Goal: Information Seeking & Learning: Find specific page/section

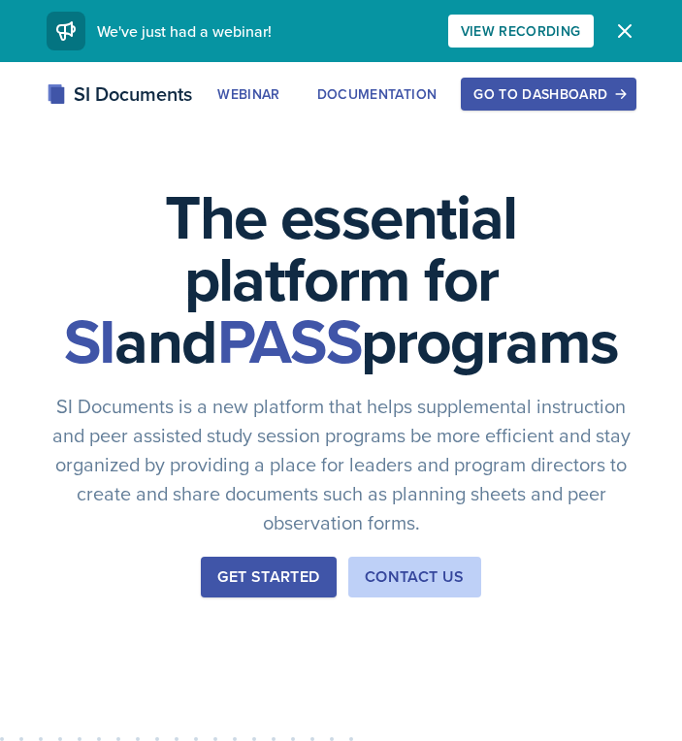
click at [268, 578] on div "Get Started" at bounding box center [268, 576] width 102 height 23
click at [530, 96] on div "Go to Dashboard" at bounding box center [547, 94] width 149 height 16
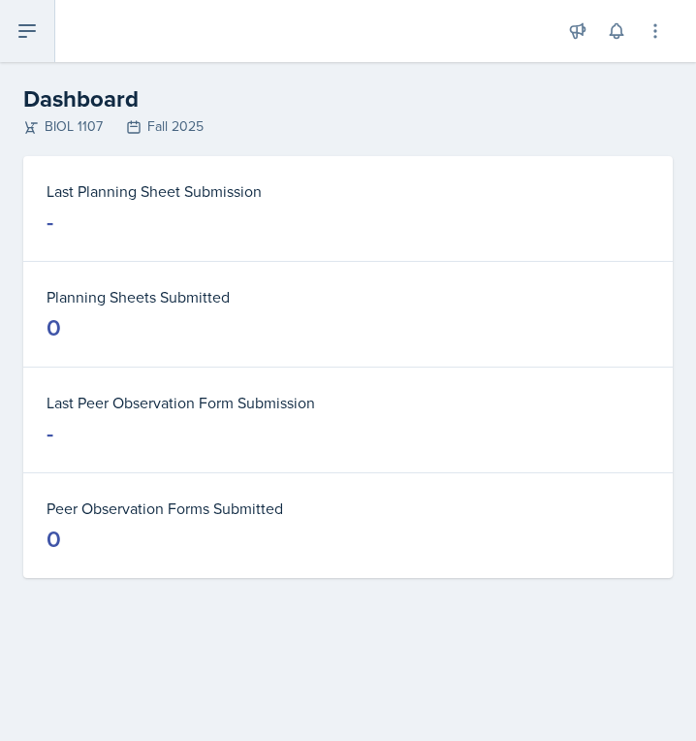
click at [26, 21] on icon at bounding box center [27, 30] width 23 height 23
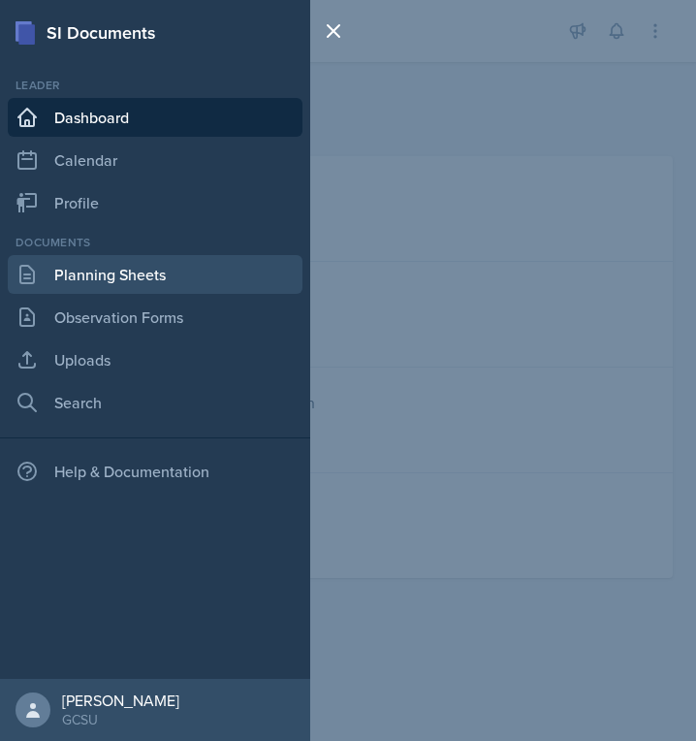
click at [61, 275] on link "Planning Sheets" at bounding box center [155, 274] width 295 height 39
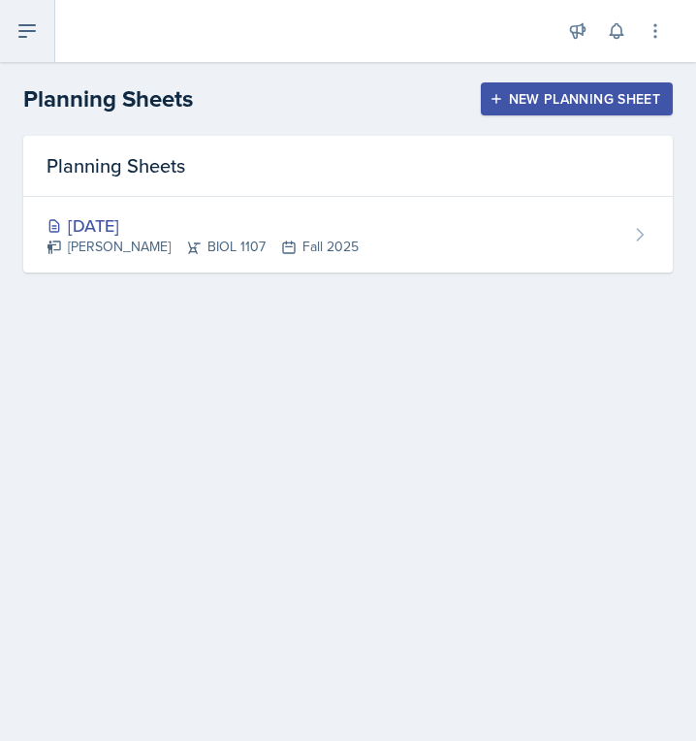
click at [27, 28] on icon at bounding box center [27, 30] width 23 height 23
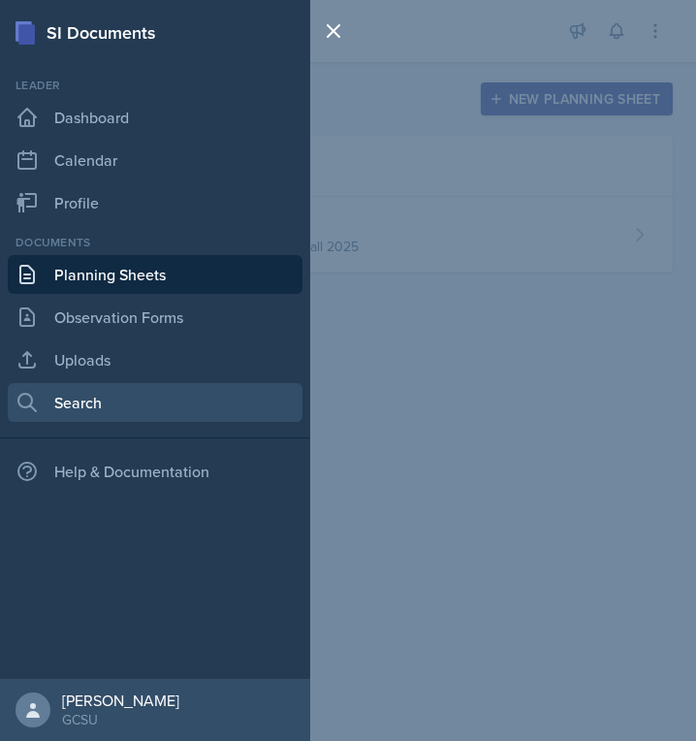
click at [57, 407] on link "Search" at bounding box center [155, 402] width 295 height 39
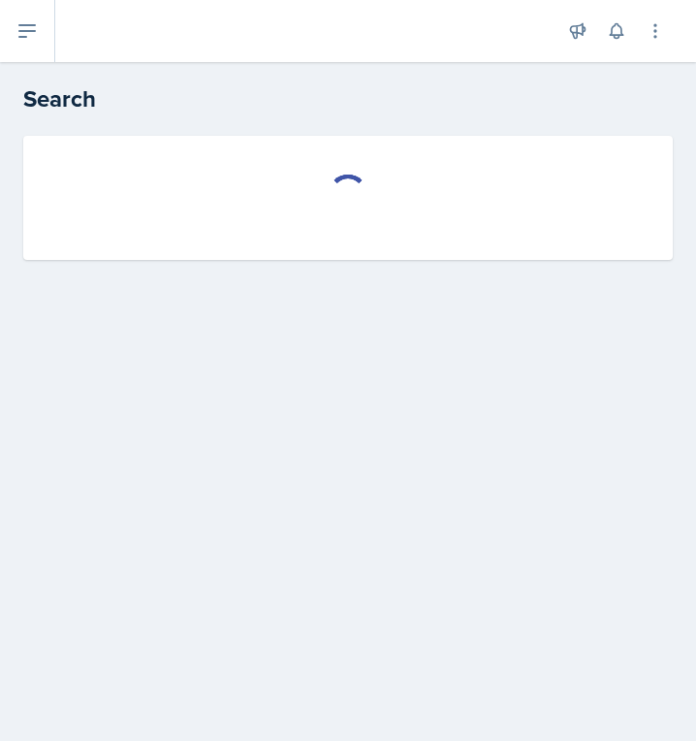
select select "all"
select select "1"
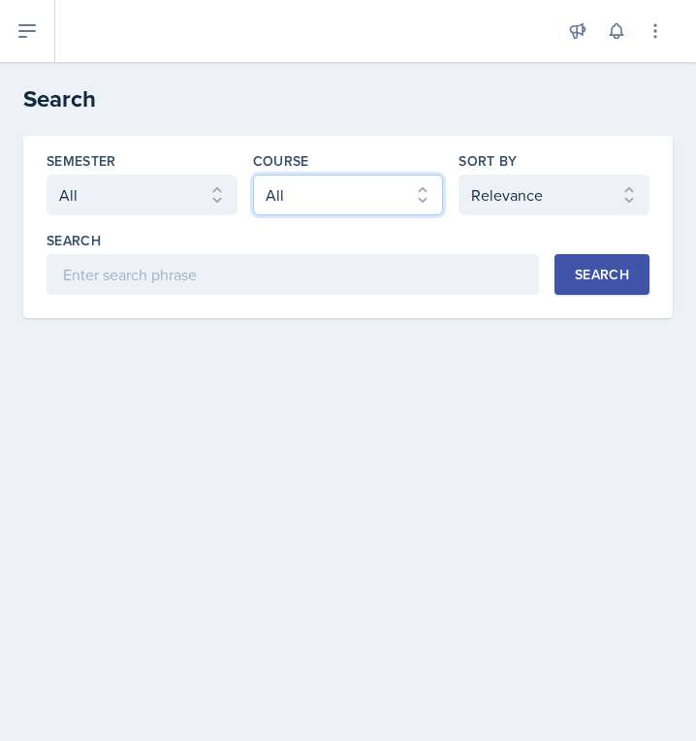
click at [348, 187] on select "Select course All ACCT 3101 ACCT 3102 ASTR 1000 BIOL 1100 BIOL 1107 BIOL 1108 B…" at bounding box center [348, 195] width 191 height 41
select select "6d02d006-d2ce-4ab3-bc11-53b48f3c94ca"
click at [253, 175] on select "Select course All ACCT 3101 ACCT 3102 ASTR 1000 BIOL 1100 BIOL 1107 BIOL 1108 B…" at bounding box center [348, 195] width 191 height 41
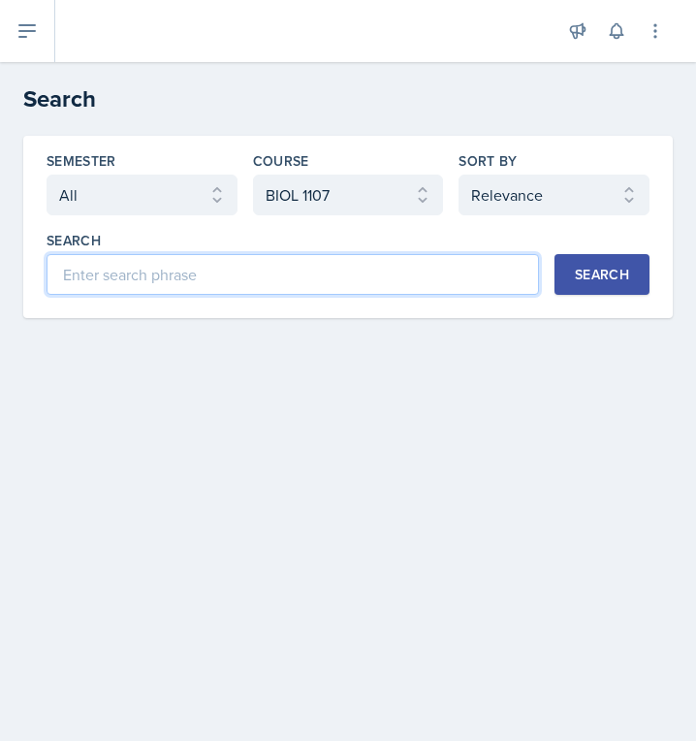
click at [170, 276] on input at bounding box center [293, 274] width 493 height 41
type input "chapter 1"
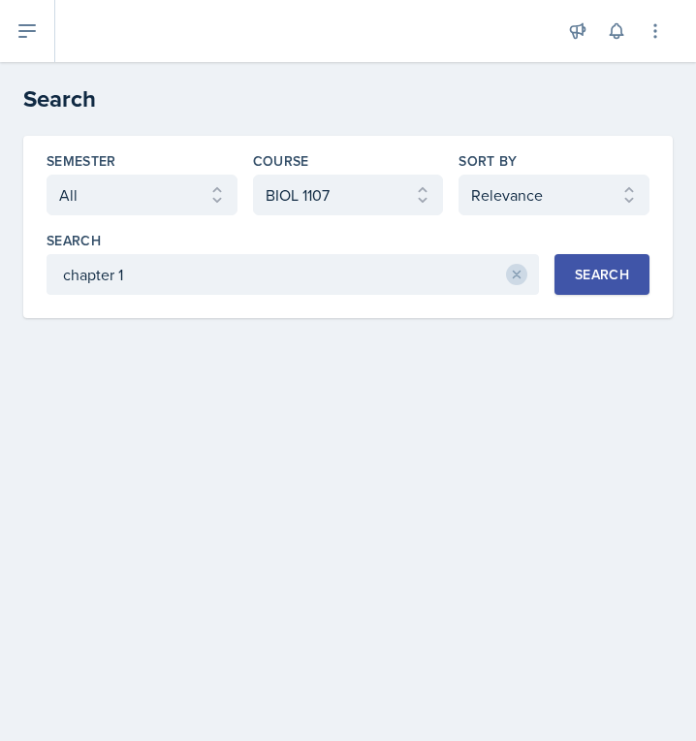
click at [583, 271] on div "Search" at bounding box center [602, 275] width 54 height 16
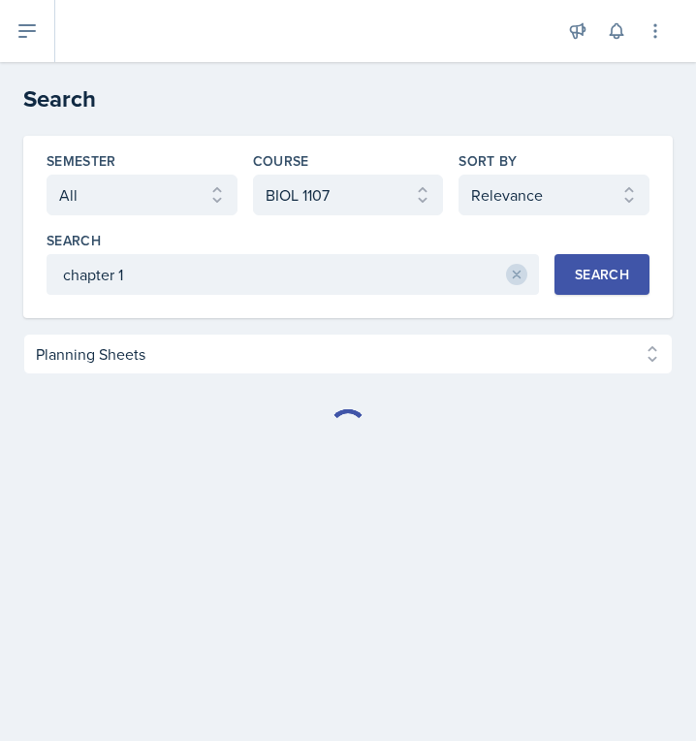
select select "Planning Sheets (652)"
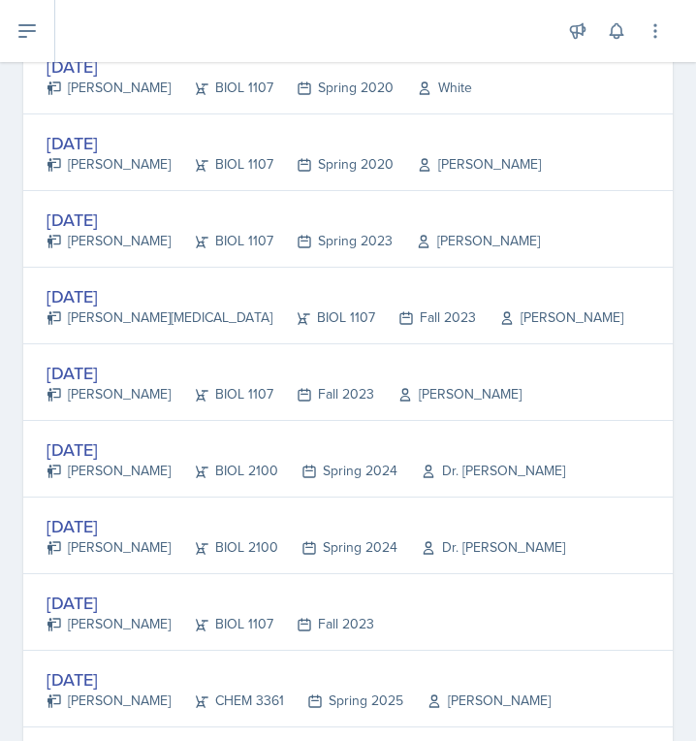
scroll to position [1885, 0]
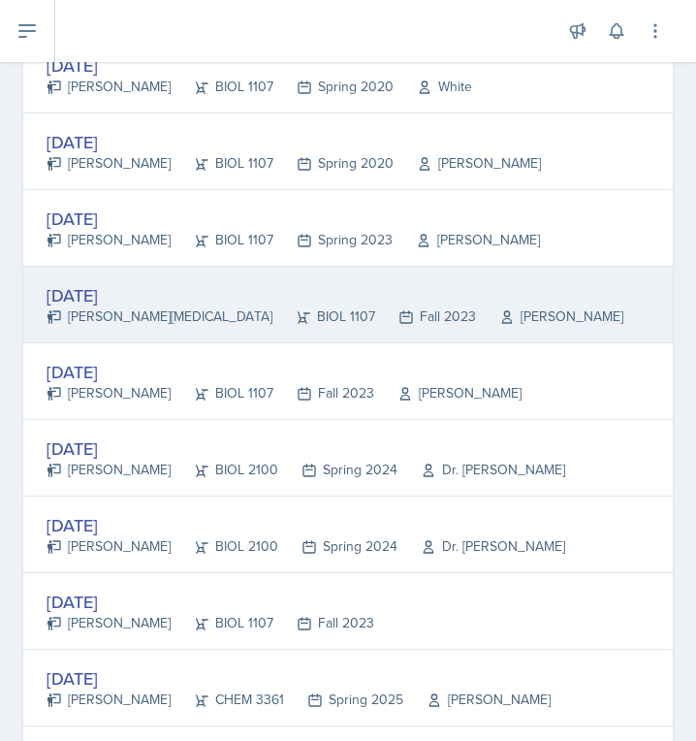
click at [74, 296] on div "[DATE]" at bounding box center [335, 295] width 577 height 26
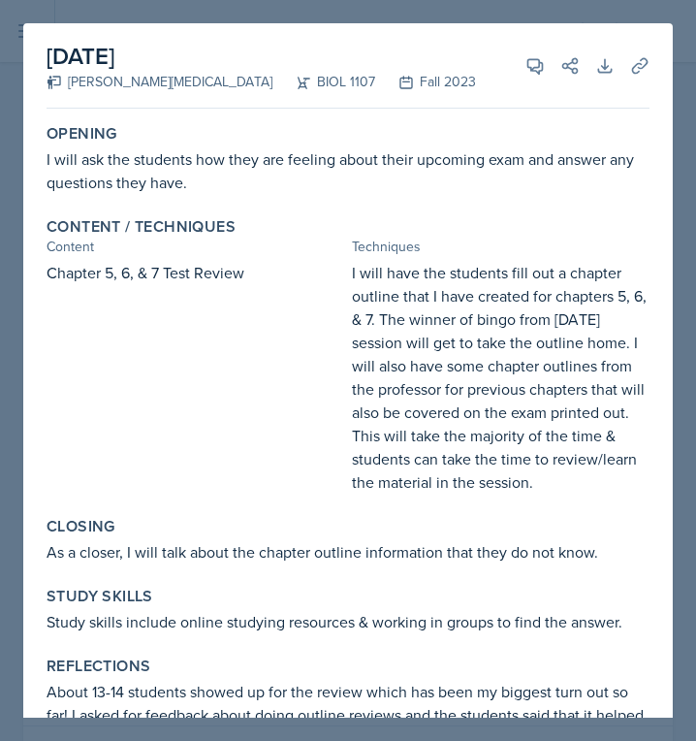
click at [556, 13] on div at bounding box center [348, 370] width 696 height 741
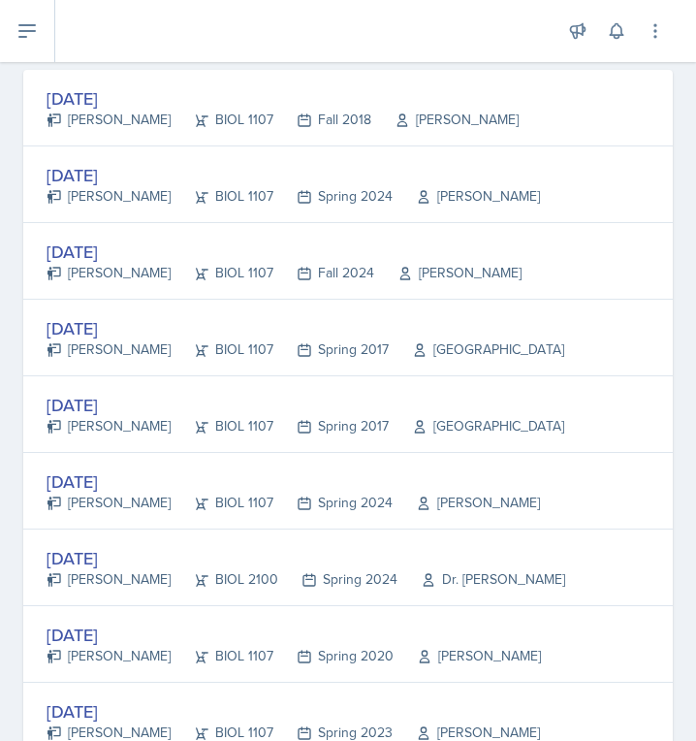
scroll to position [706, 0]
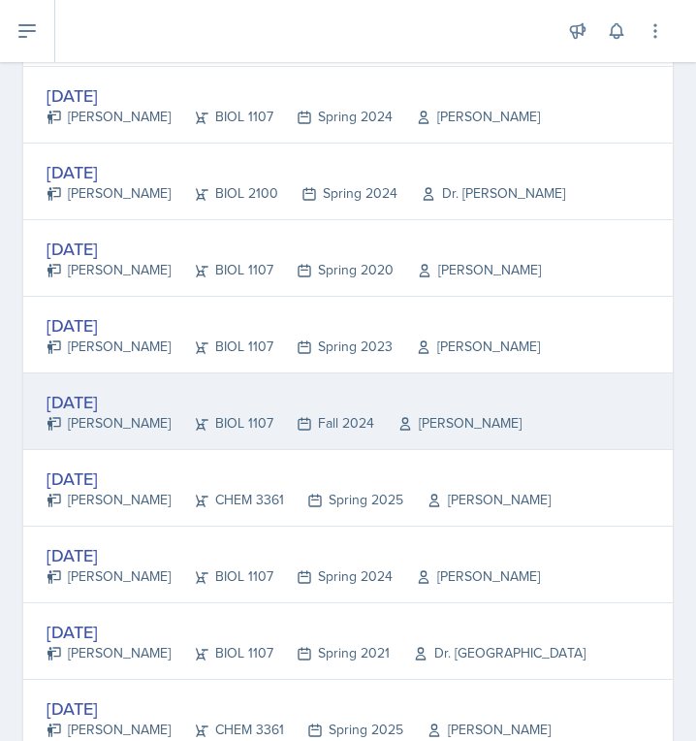
click at [101, 411] on div "[DATE]" at bounding box center [284, 402] width 475 height 26
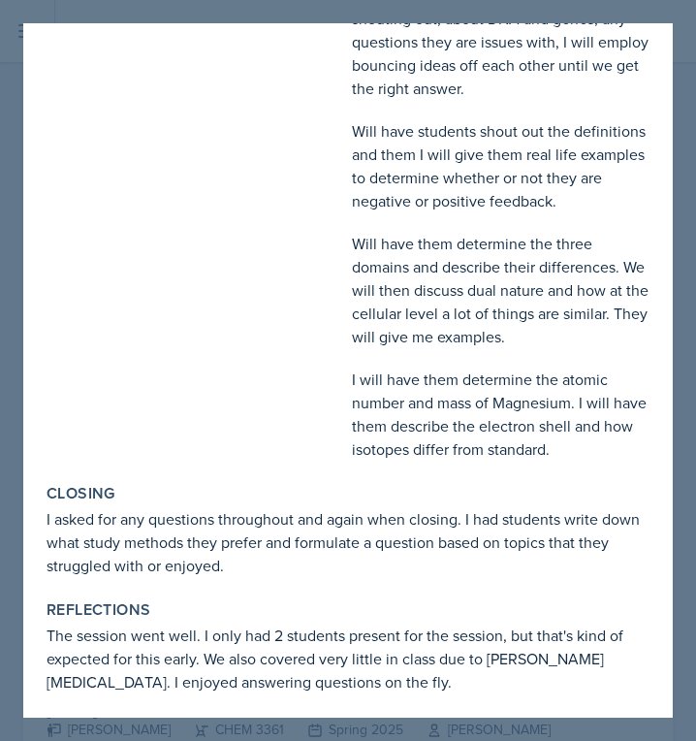
scroll to position [1312, 0]
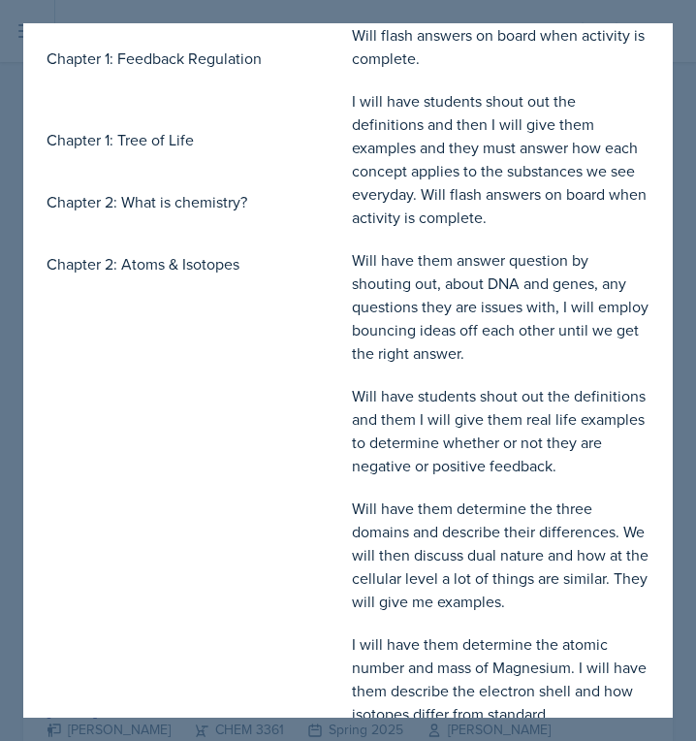
scroll to position [1039, 0]
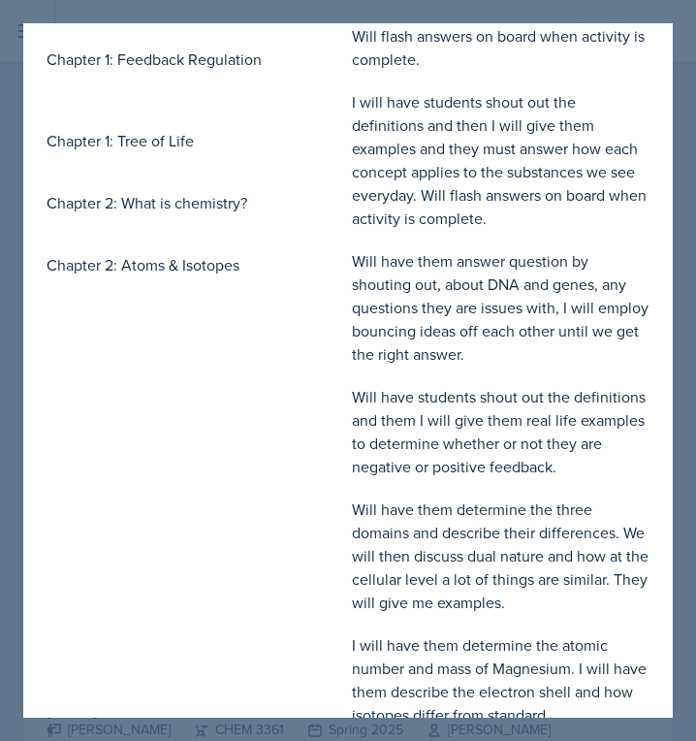
click at [232, 353] on div "Chapter 1: What is biology? Chapter 1: 7 properties of life Chapter 1: Levels o…" at bounding box center [196, 101] width 298 height 1249
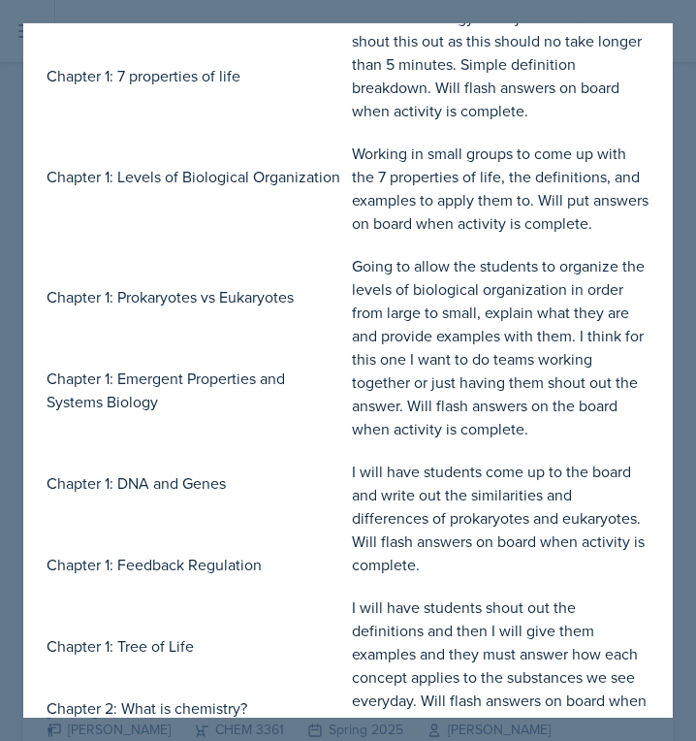
scroll to position [0, 0]
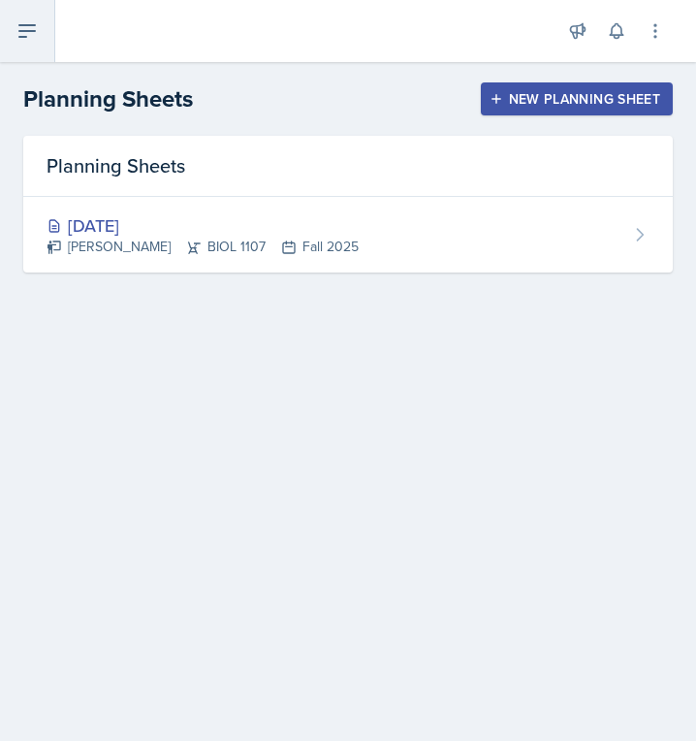
click at [24, 28] on icon at bounding box center [27, 30] width 23 height 23
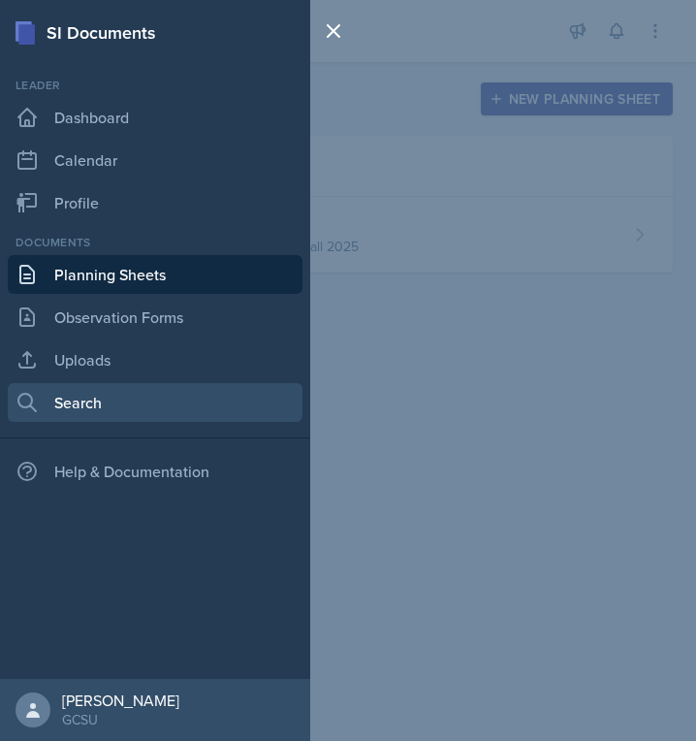
click at [67, 410] on link "Search" at bounding box center [155, 402] width 295 height 39
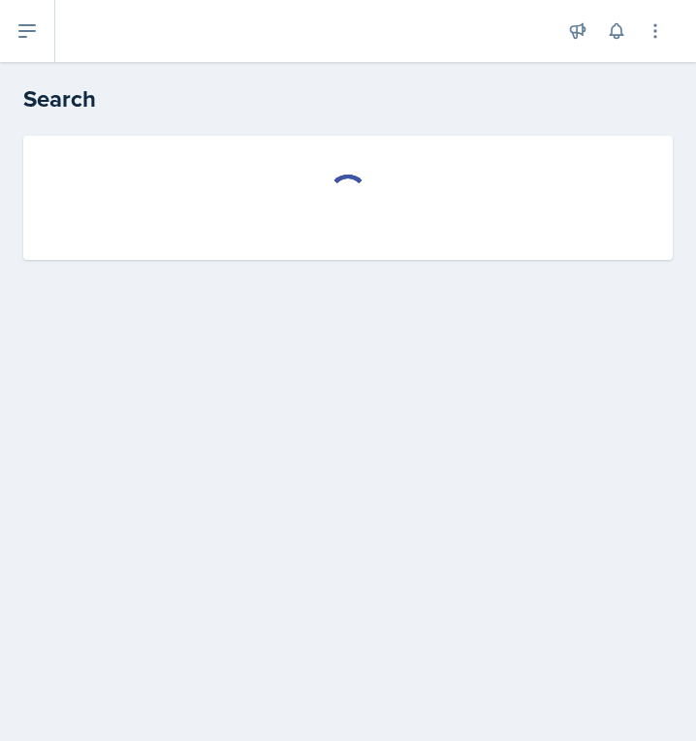
select select "all"
select select "1"
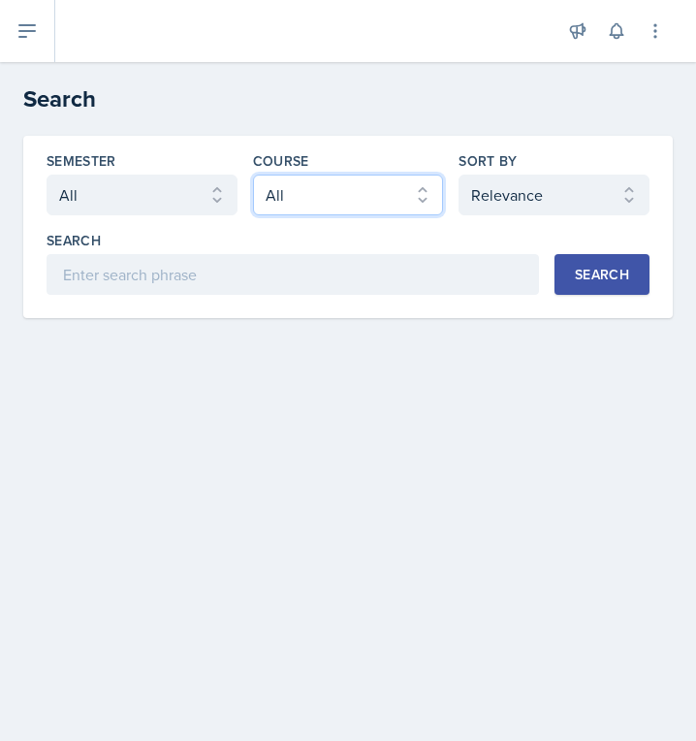
click at [363, 199] on select "Select course All ACCT 3101 ACCT 3102 ASTR 1000 BIOL 1100 BIOL 1107 BIOL 1108 B…" at bounding box center [348, 195] width 191 height 41
select select "6d02d006-d2ce-4ab3-bc11-53b48f3c94ca"
click at [253, 175] on select "Select course All ACCT 3101 ACCT 3102 ASTR 1000 BIOL 1100 BIOL 1107 BIOL 1108 B…" at bounding box center [348, 195] width 191 height 41
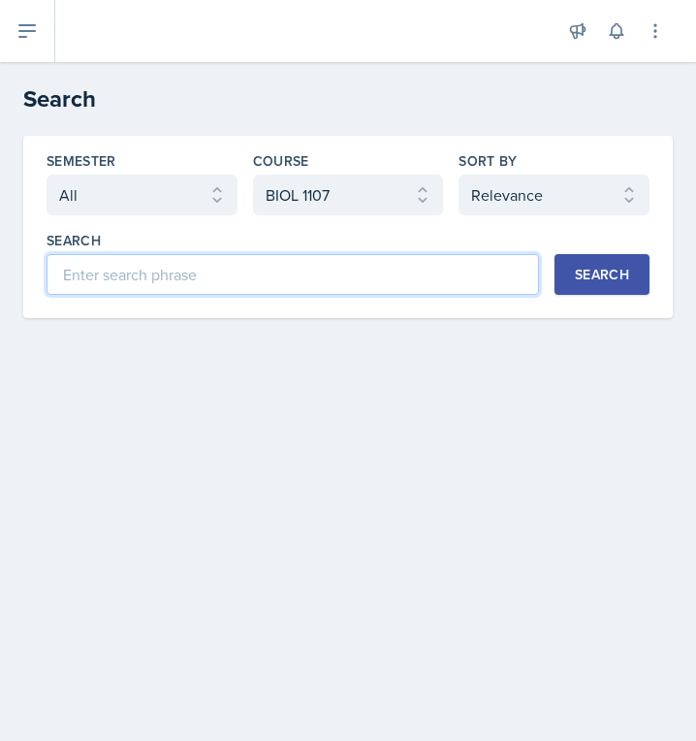
click at [215, 271] on input at bounding box center [293, 274] width 493 height 41
type input "Chapter 2"
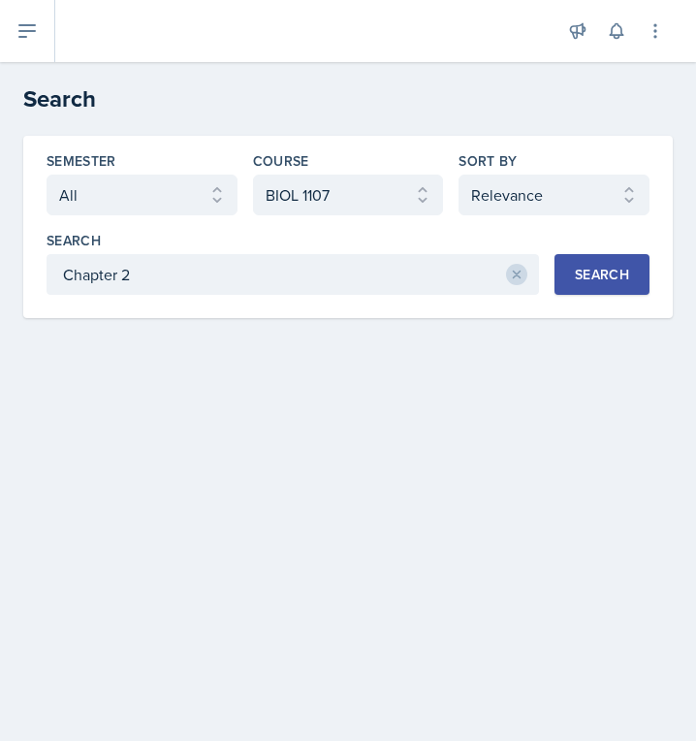
click at [593, 272] on div "Search" at bounding box center [602, 275] width 54 height 16
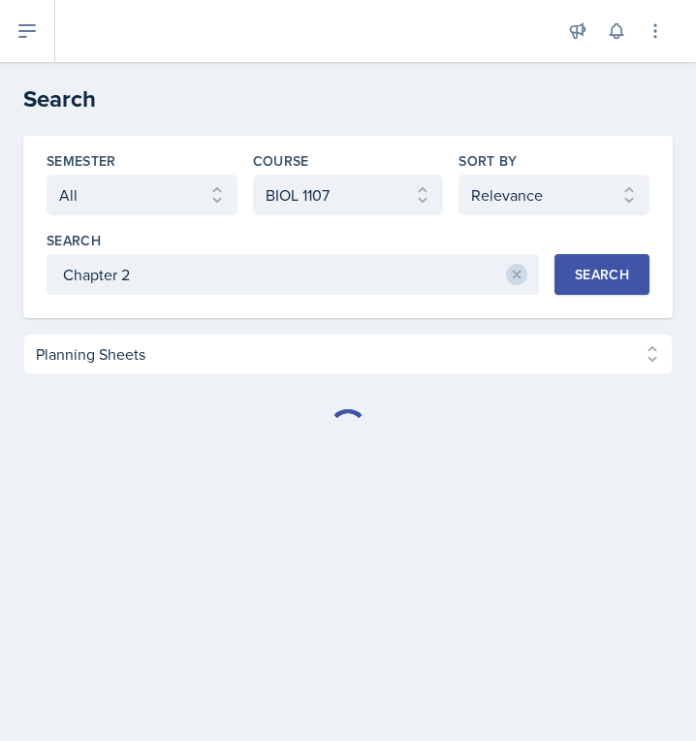
select select "Planning Sheets (681)"
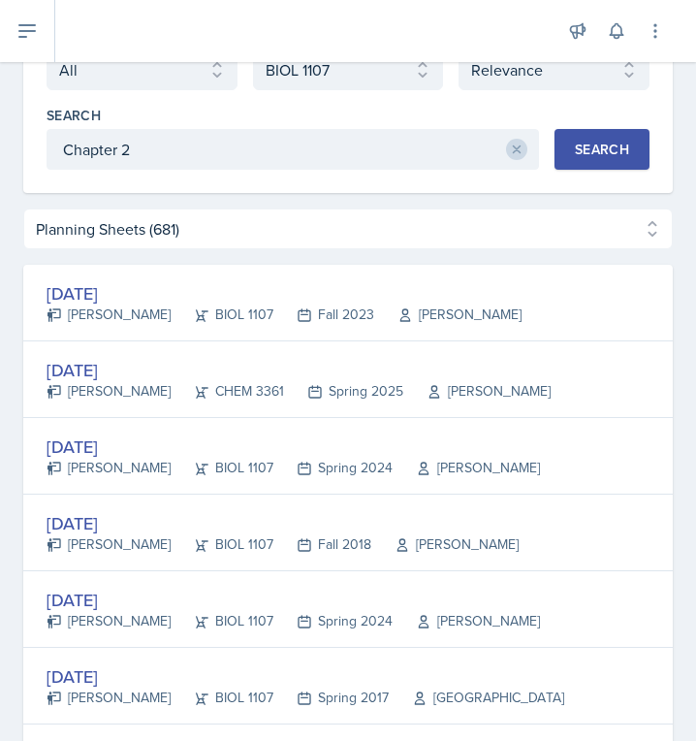
scroll to position [132, 0]
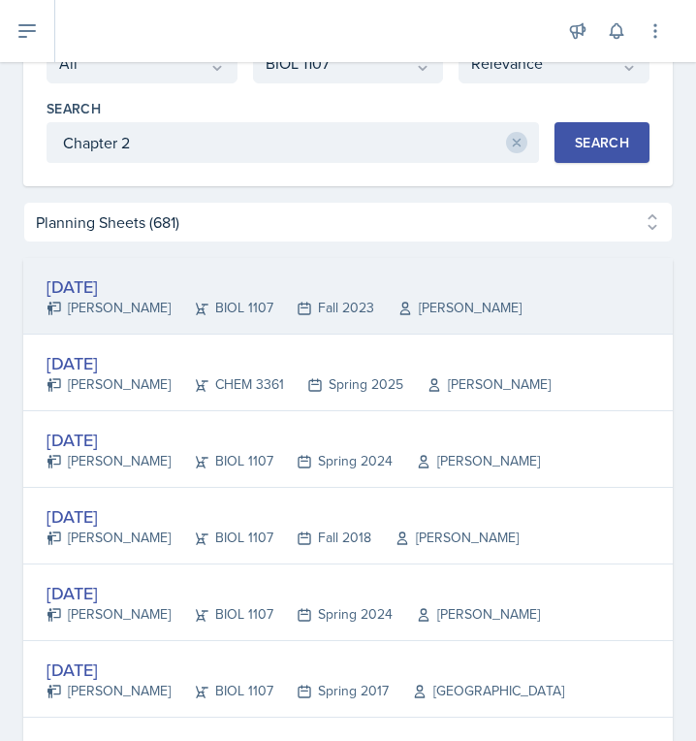
click at [113, 287] on div "[DATE]" at bounding box center [284, 286] width 475 height 26
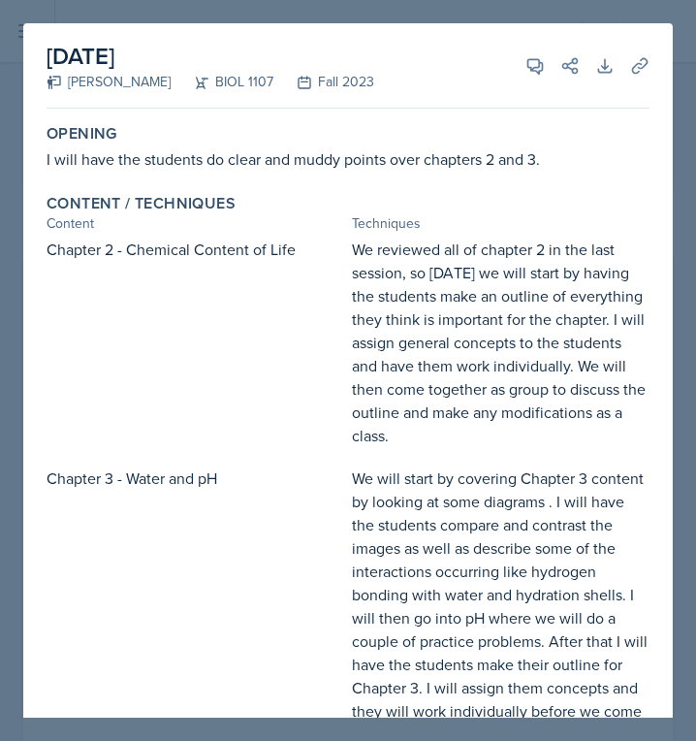
click at [11, 10] on div at bounding box center [348, 370] width 696 height 741
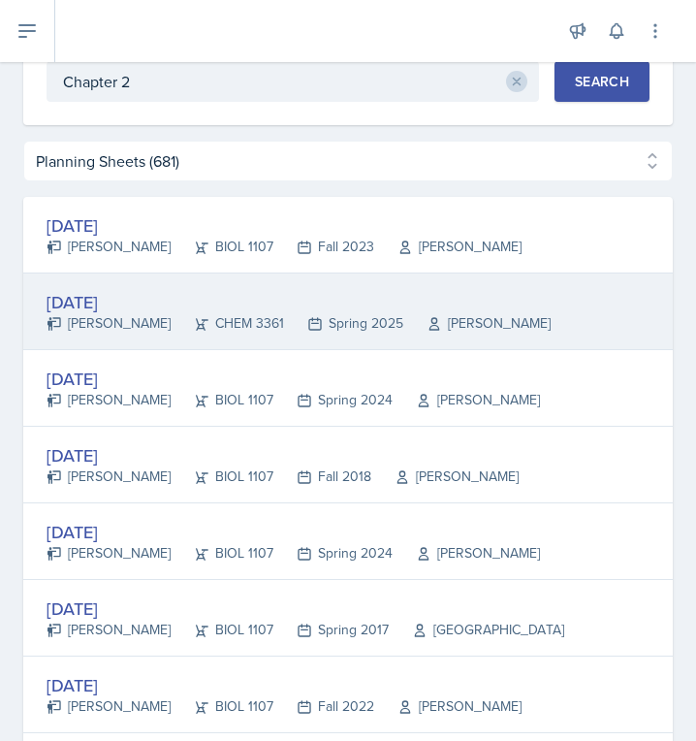
scroll to position [201, 0]
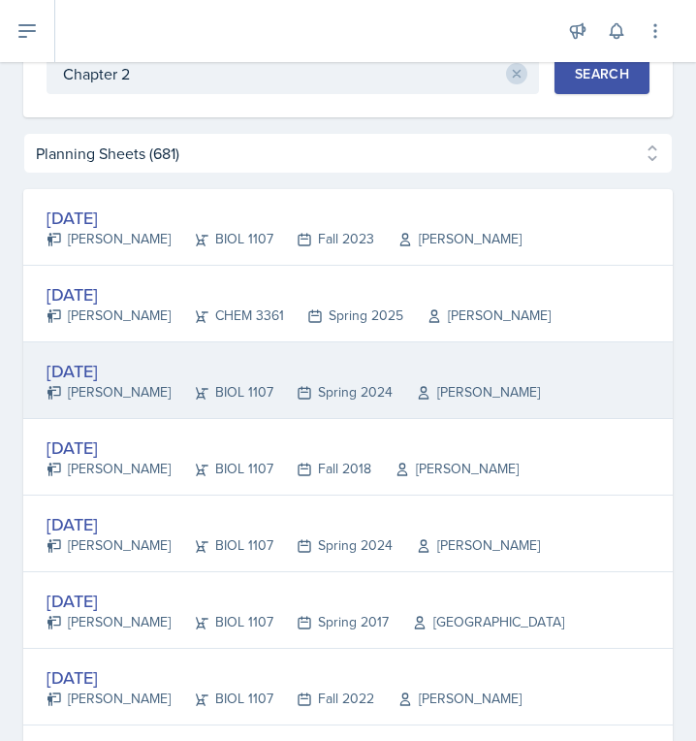
click at [71, 378] on div "[DATE]" at bounding box center [294, 371] width 494 height 26
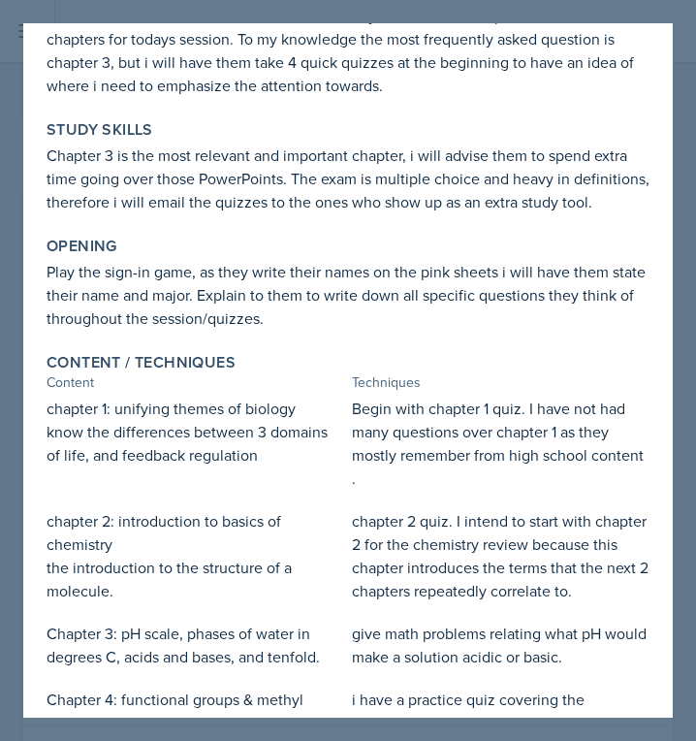
scroll to position [0, 0]
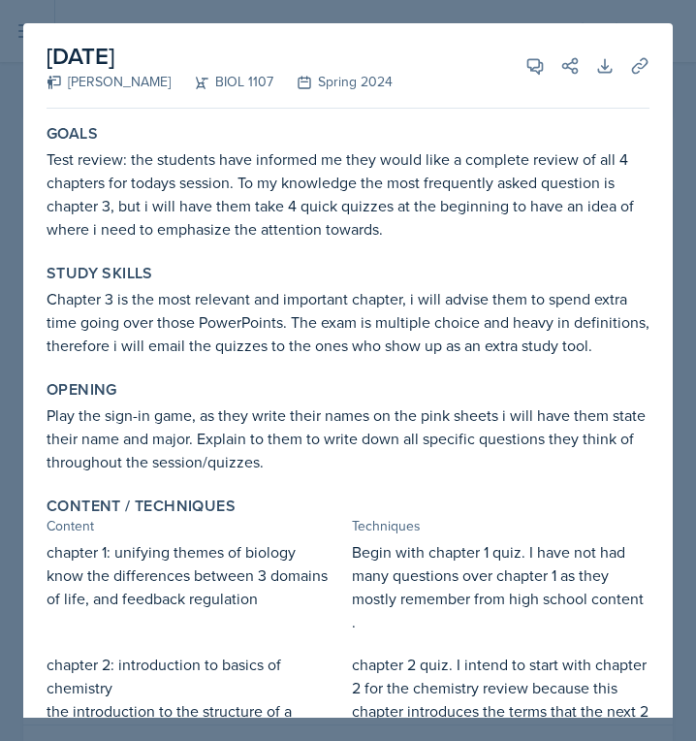
click at [286, 17] on div at bounding box center [348, 370] width 696 height 741
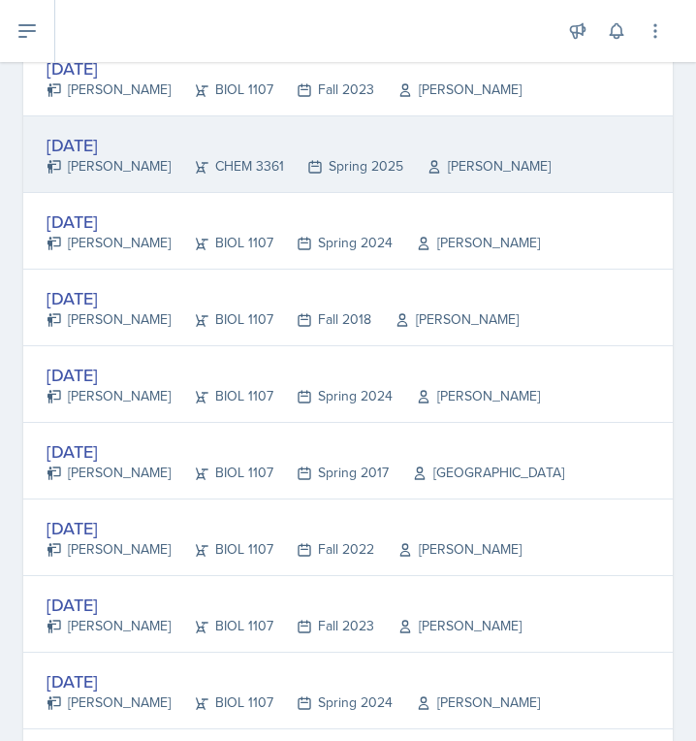
scroll to position [366, 0]
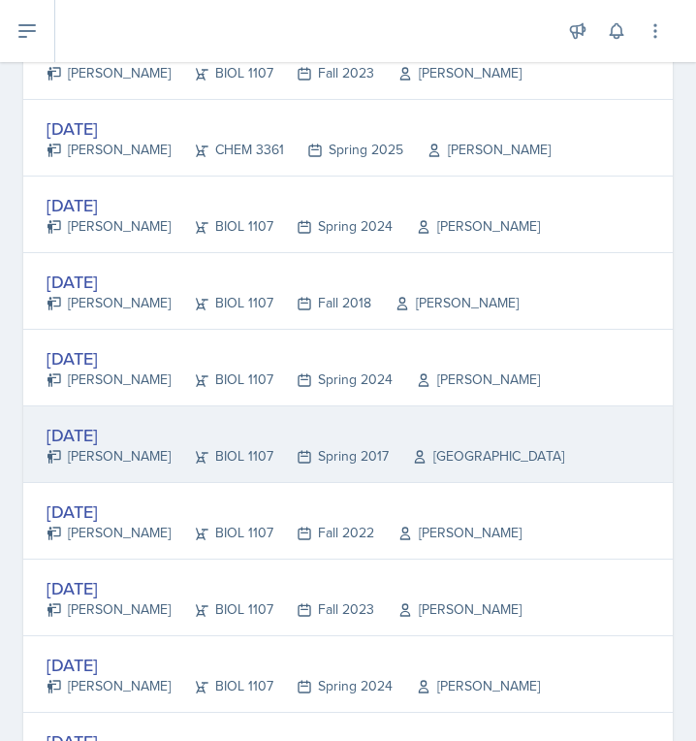
click at [120, 427] on div "[DATE]" at bounding box center [306, 435] width 518 height 26
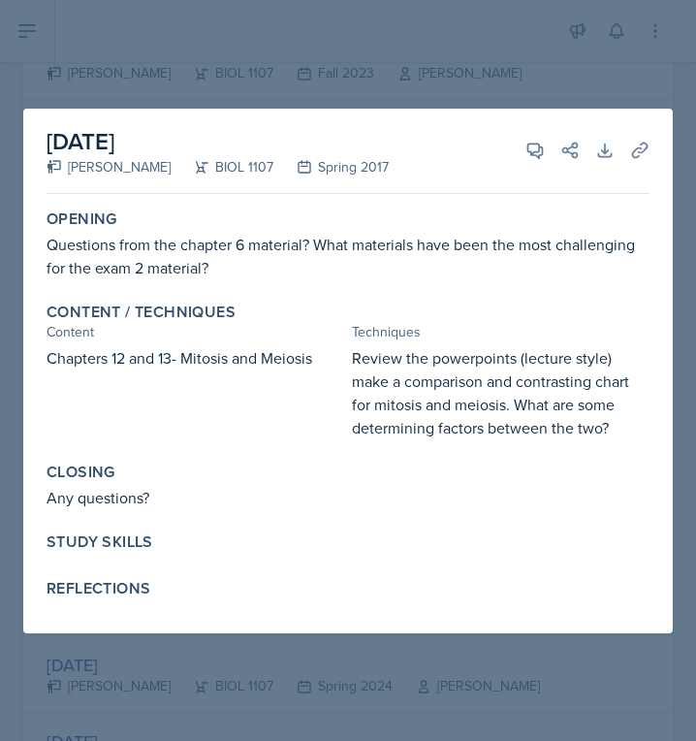
click at [480, 68] on div at bounding box center [348, 370] width 696 height 741
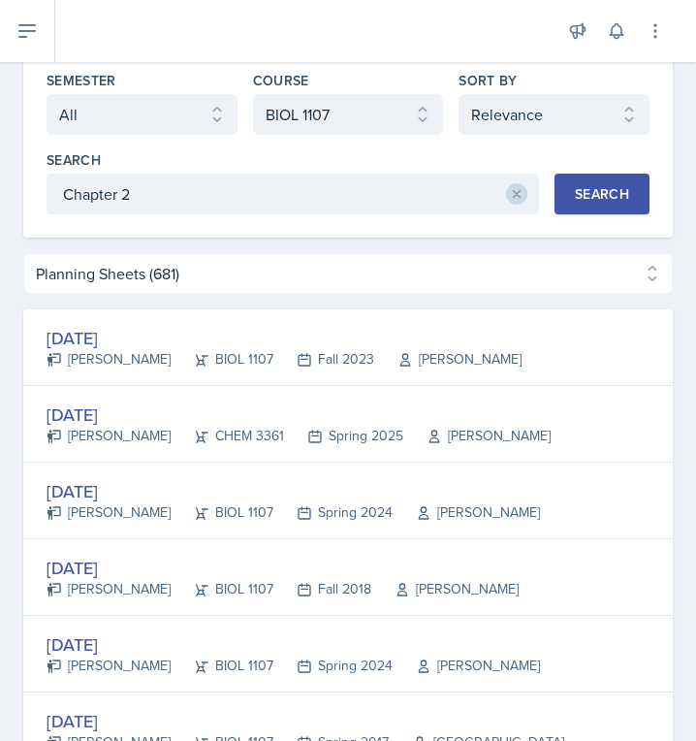
scroll to position [0, 0]
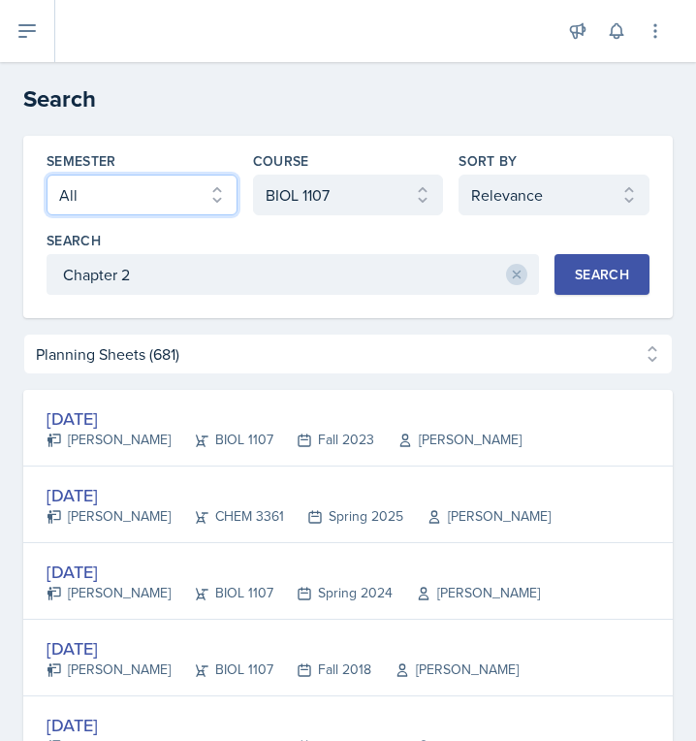
click at [181, 205] on select "Select semester All Fall 2025 Spring 2025 Fall 2024 Spring 2024 Fall 2023 Sprin…" at bounding box center [142, 195] width 191 height 41
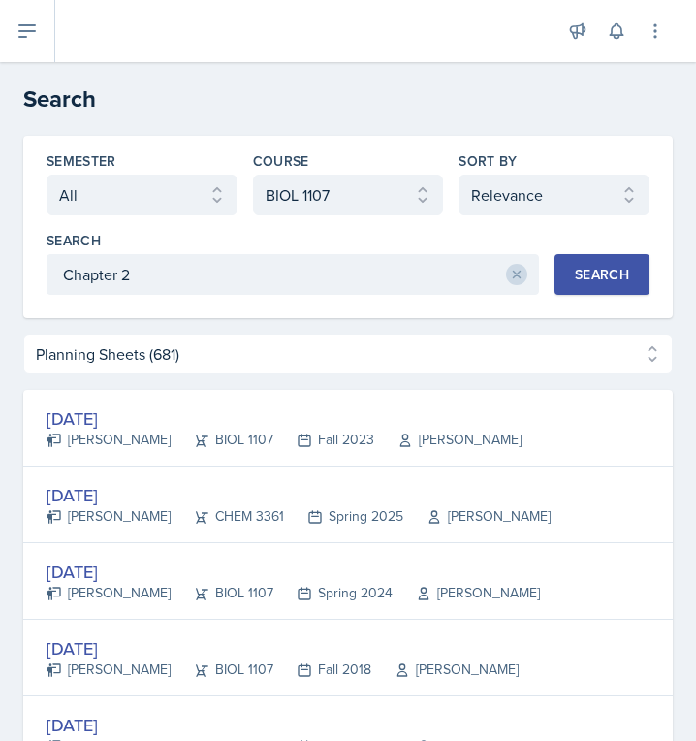
click at [477, 225] on div "Semester Select semester All Fall 2025 Spring 2025 Fall 2024 Spring 2024 Fall 2…" at bounding box center [348, 222] width 603 height 143
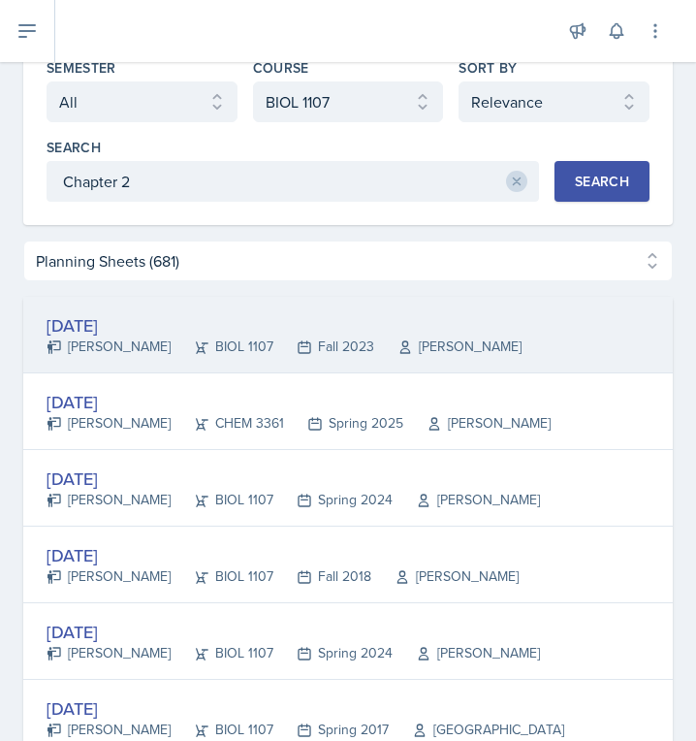
scroll to position [110, 0]
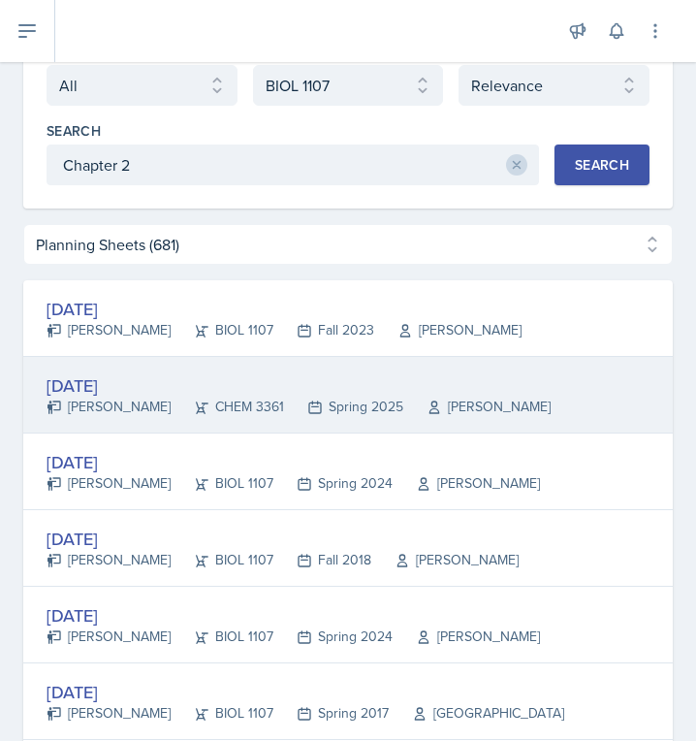
click at [116, 391] on div "[DATE]" at bounding box center [299, 385] width 504 height 26
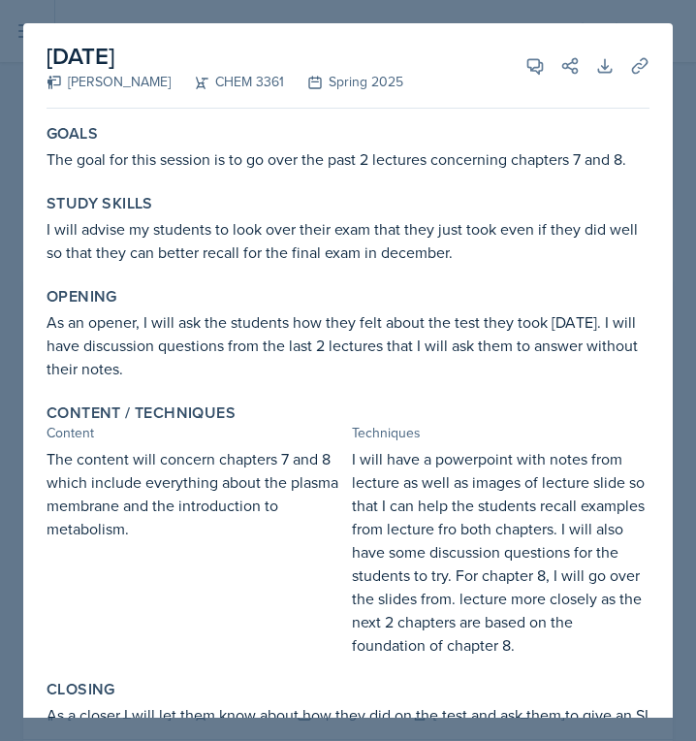
click at [450, 16] on div at bounding box center [348, 370] width 696 height 741
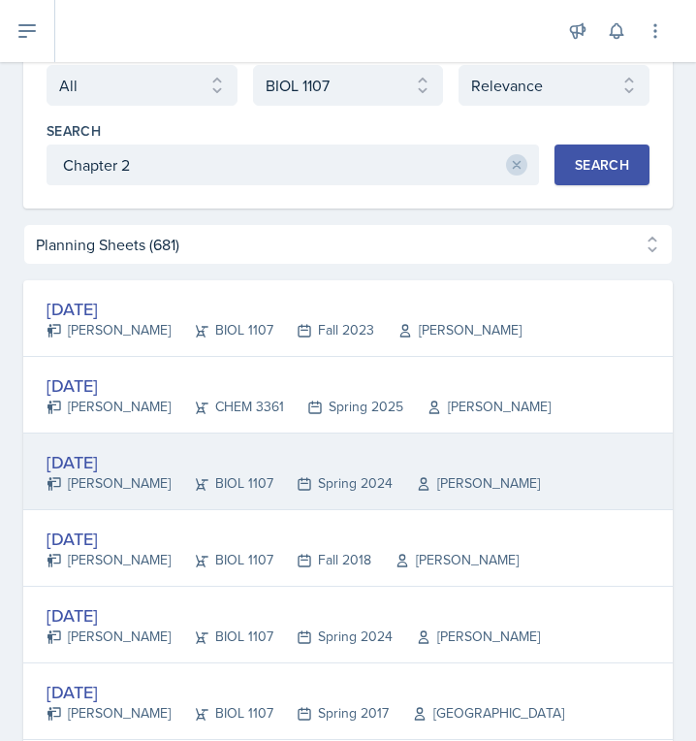
click at [112, 459] on div "[DATE]" at bounding box center [294, 462] width 494 height 26
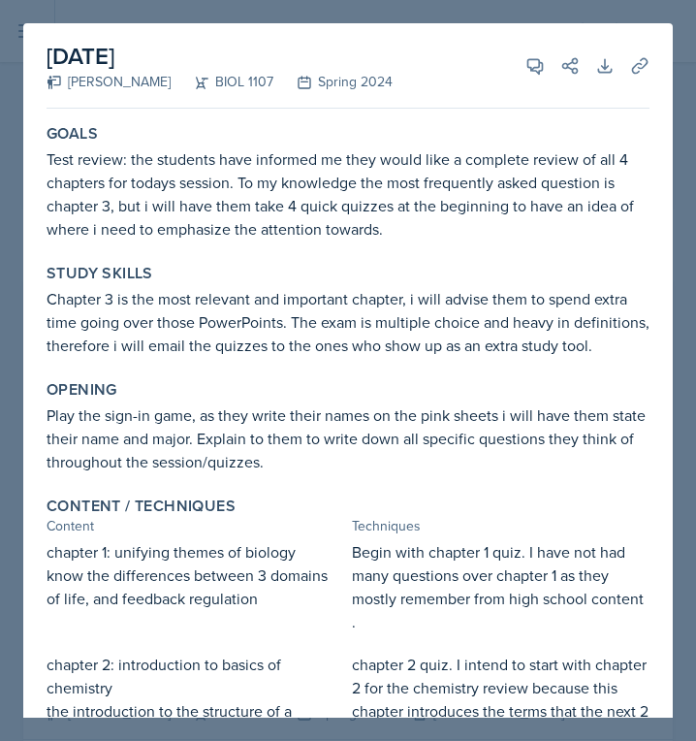
click at [365, 12] on div at bounding box center [348, 370] width 696 height 741
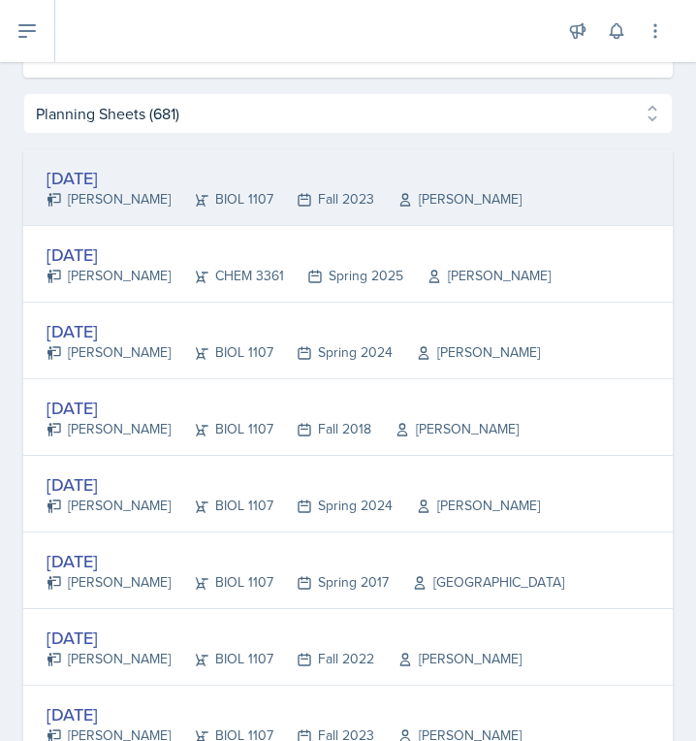
scroll to position [277, 0]
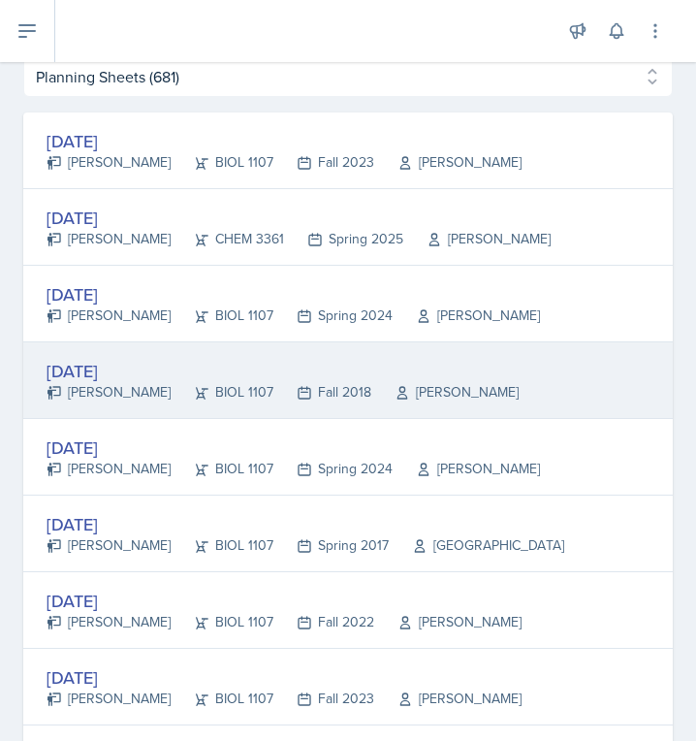
click at [61, 394] on icon at bounding box center [55, 393] width 16 height 16
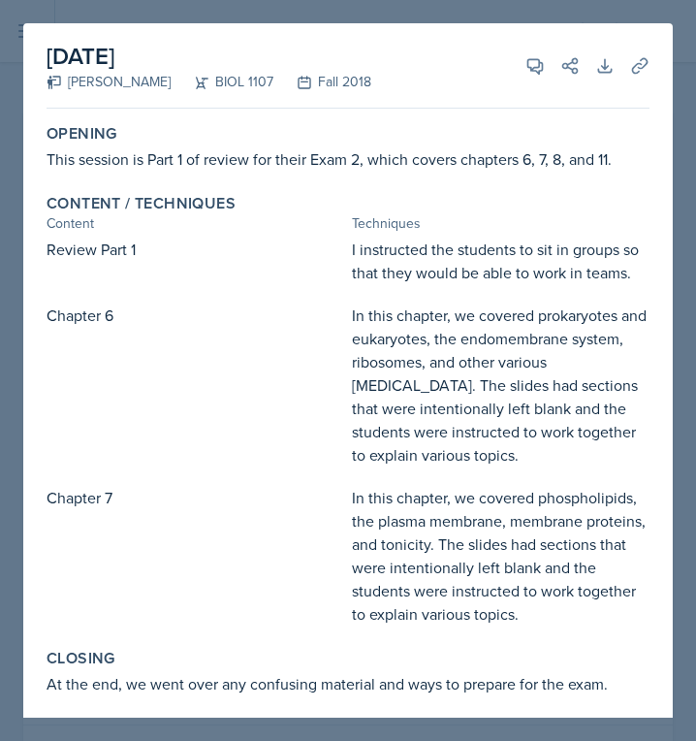
click at [226, 11] on div at bounding box center [348, 370] width 696 height 741
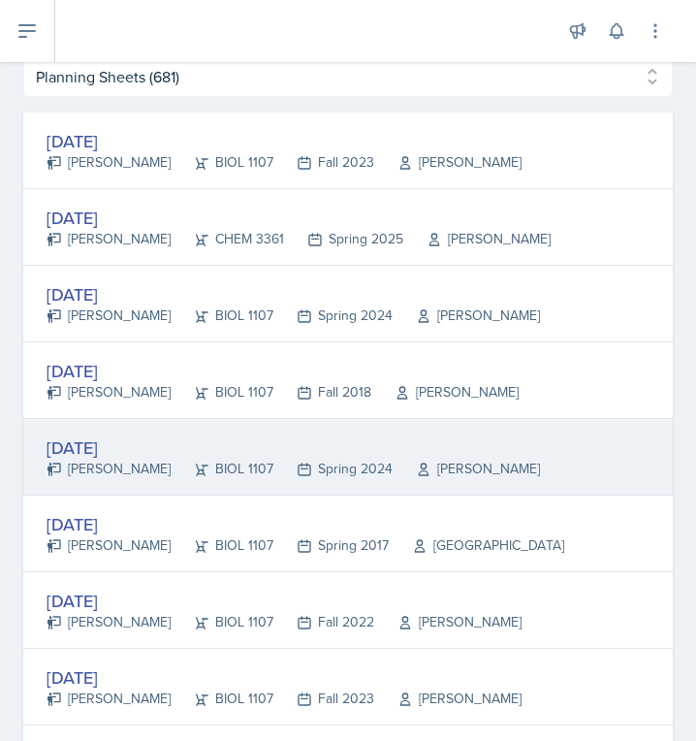
click at [94, 431] on div "[DATE] [PERSON_NAME] BIOL 1107 Spring 2024 [PERSON_NAME]" at bounding box center [348, 457] width 650 height 77
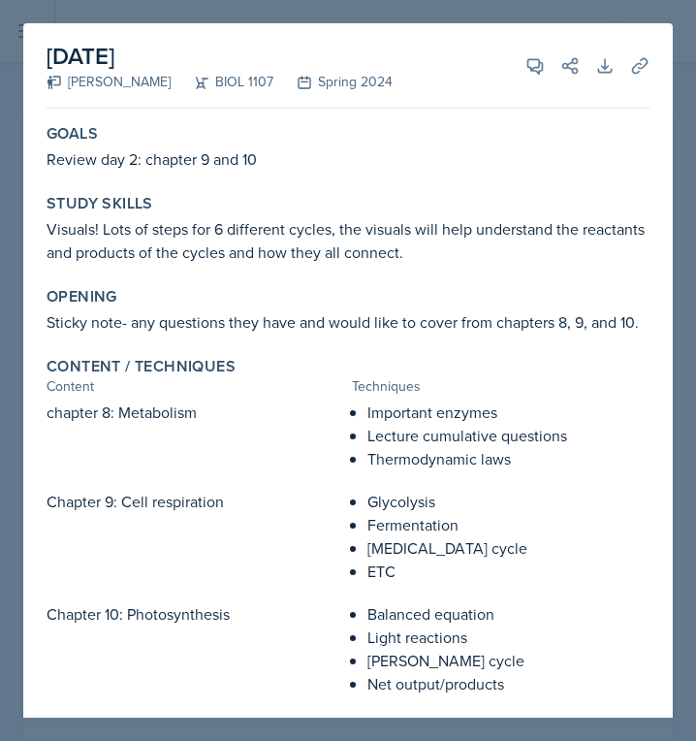
click at [229, 14] on div at bounding box center [348, 370] width 696 height 741
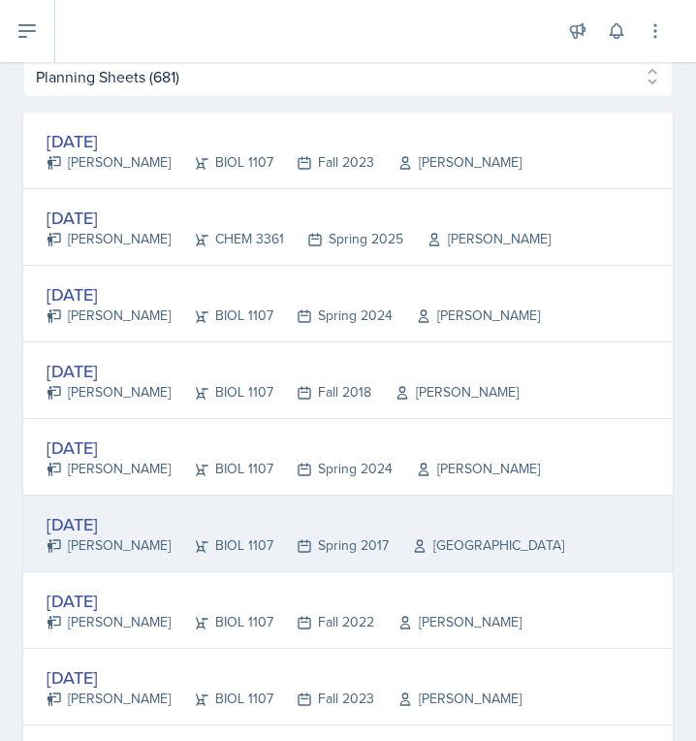
click at [118, 532] on div "[DATE]" at bounding box center [306, 524] width 518 height 26
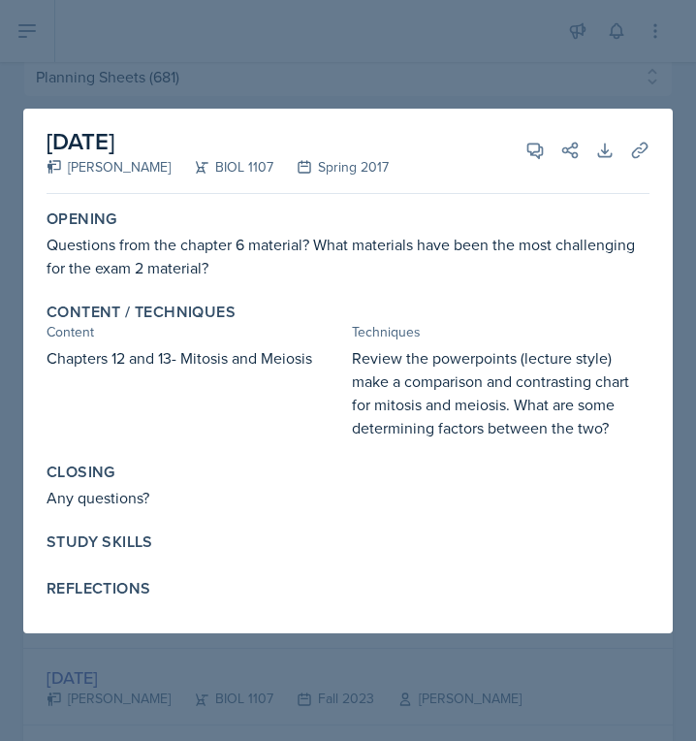
click at [175, 68] on div at bounding box center [348, 370] width 696 height 741
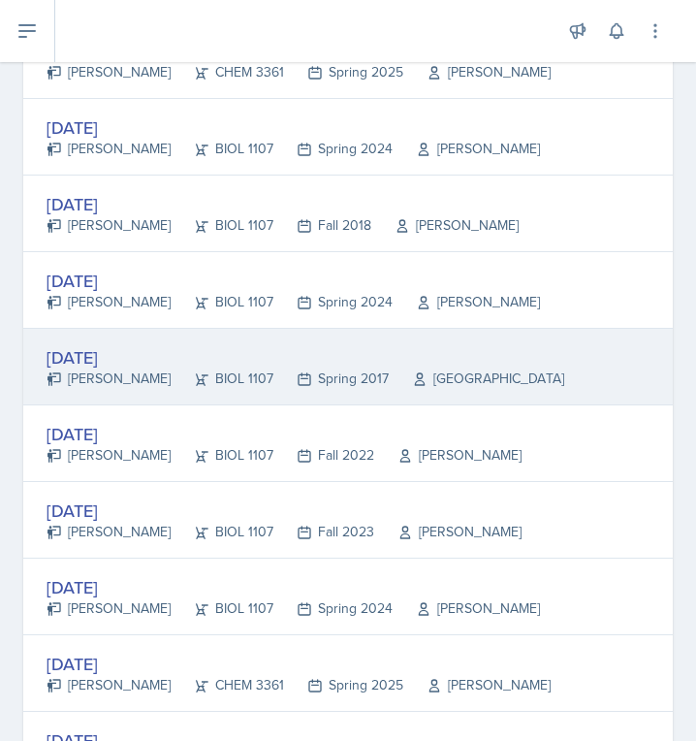
scroll to position [482, 0]
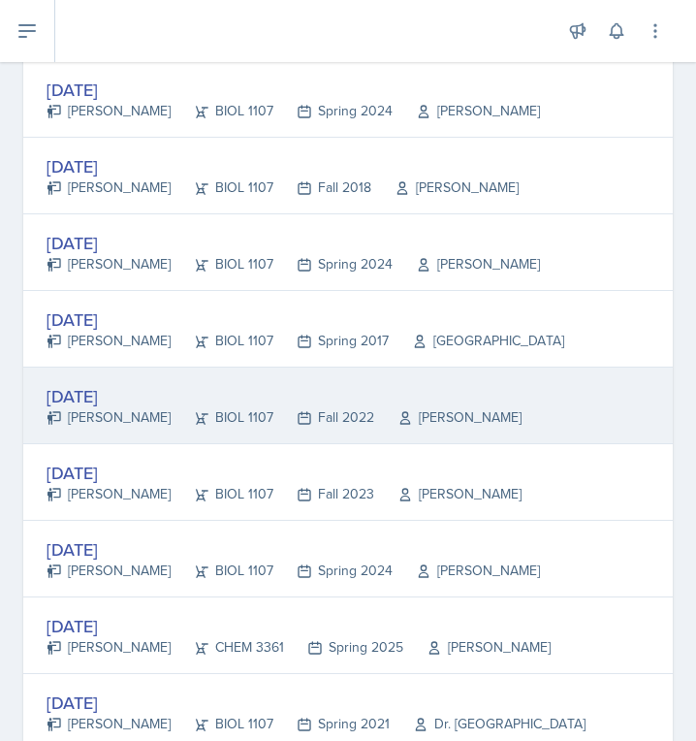
click at [96, 405] on div "[DATE]" at bounding box center [284, 396] width 475 height 26
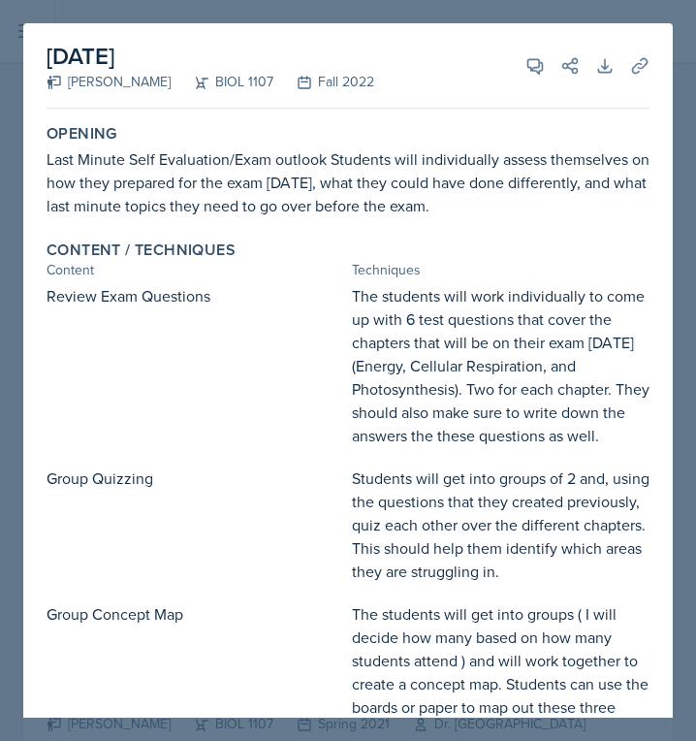
click at [133, 11] on div at bounding box center [348, 370] width 696 height 741
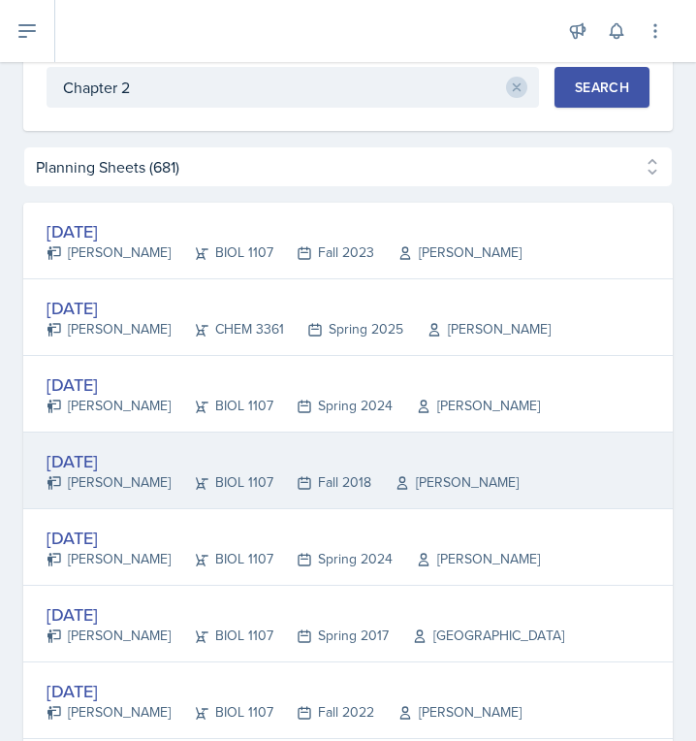
scroll to position [0, 0]
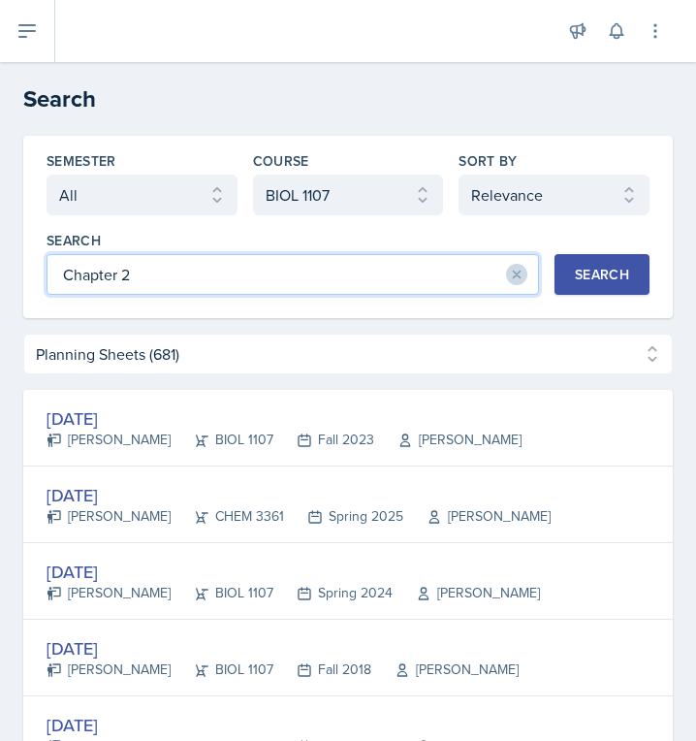
click at [146, 280] on input "Chapter 2" at bounding box center [293, 274] width 493 height 41
type input "chemistry"
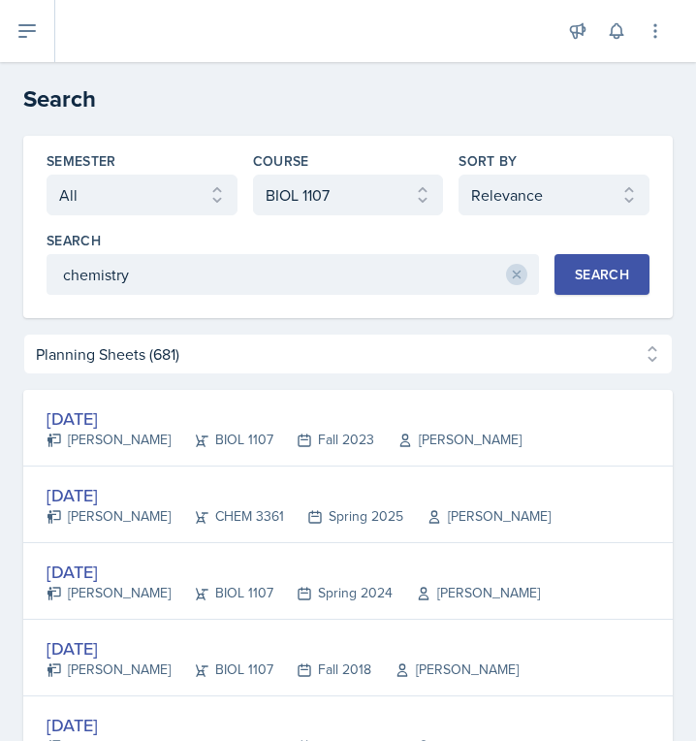
click at [600, 276] on div "Search" at bounding box center [602, 275] width 54 height 16
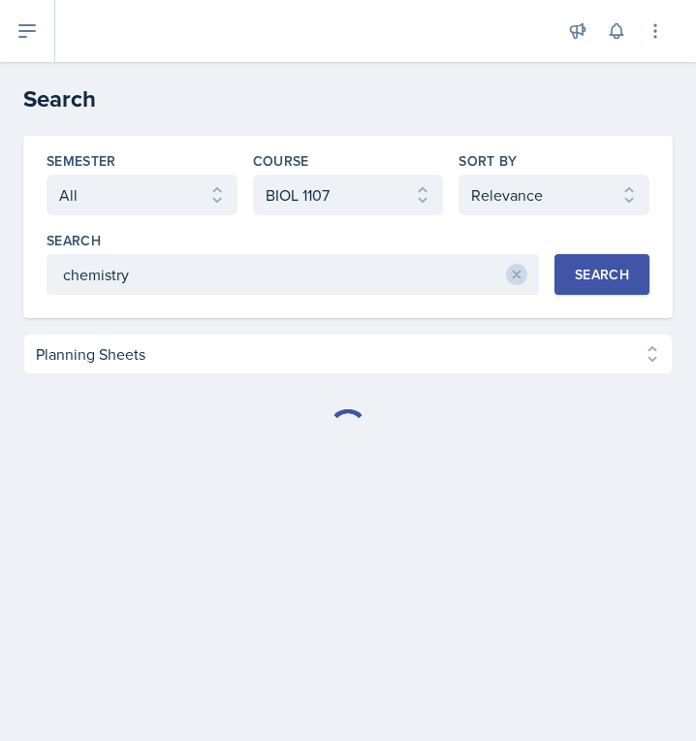
select select "Planning Sheets (67)"
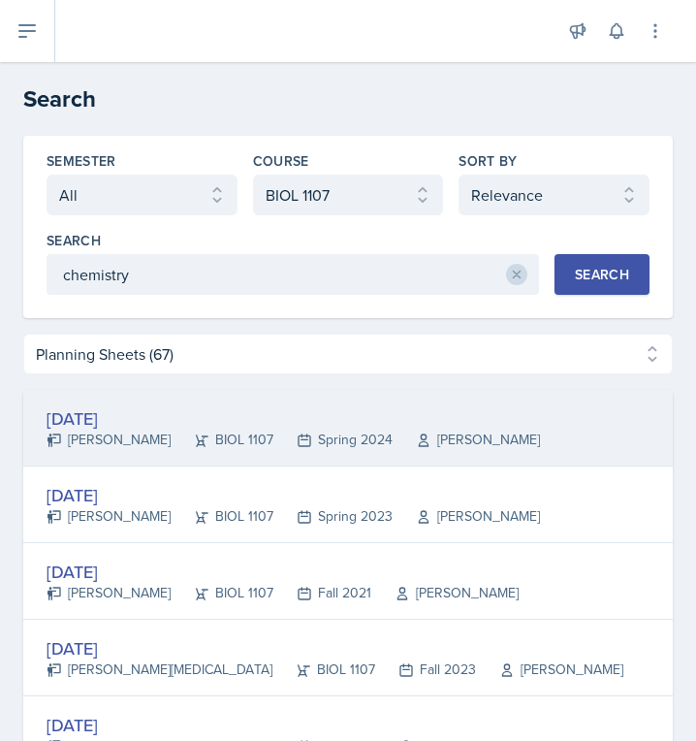
click at [58, 421] on div "[DATE]" at bounding box center [294, 418] width 494 height 26
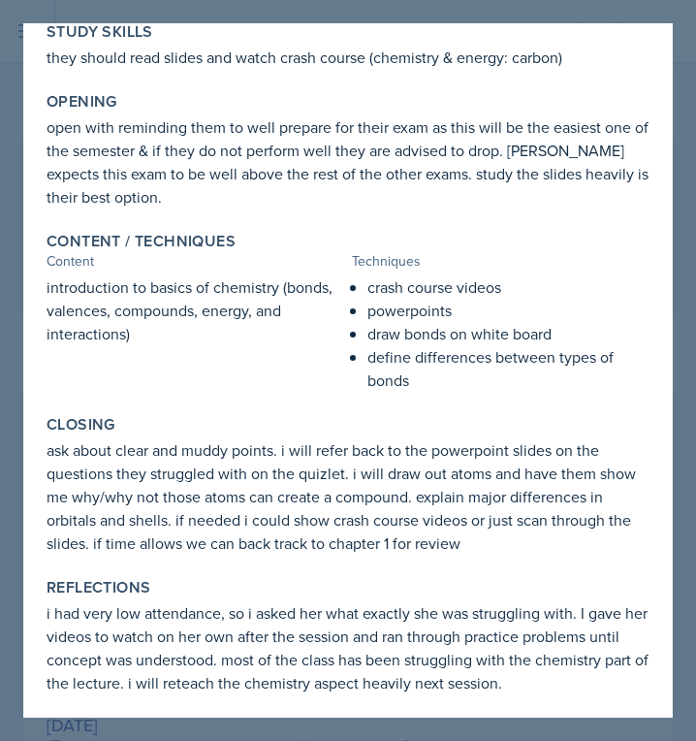
scroll to position [179, 0]
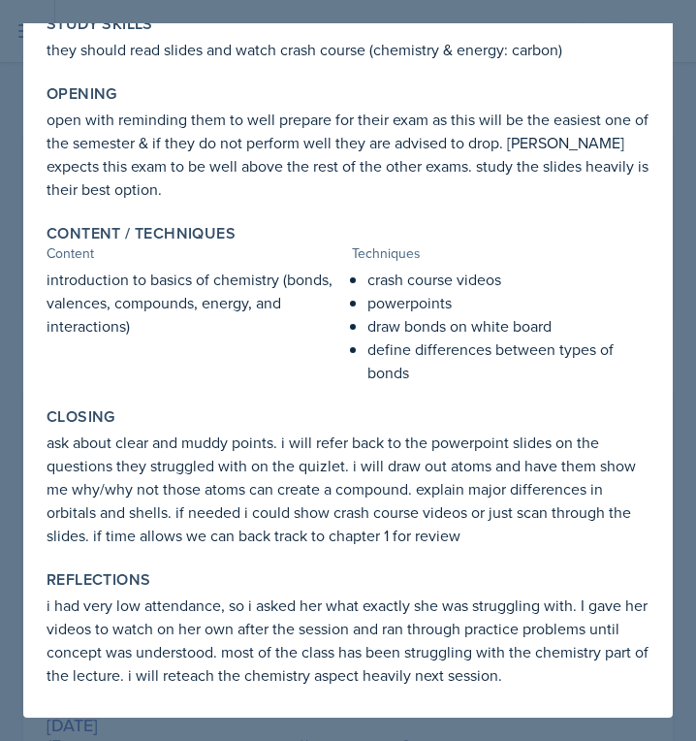
click at [634, 14] on div at bounding box center [348, 370] width 696 height 741
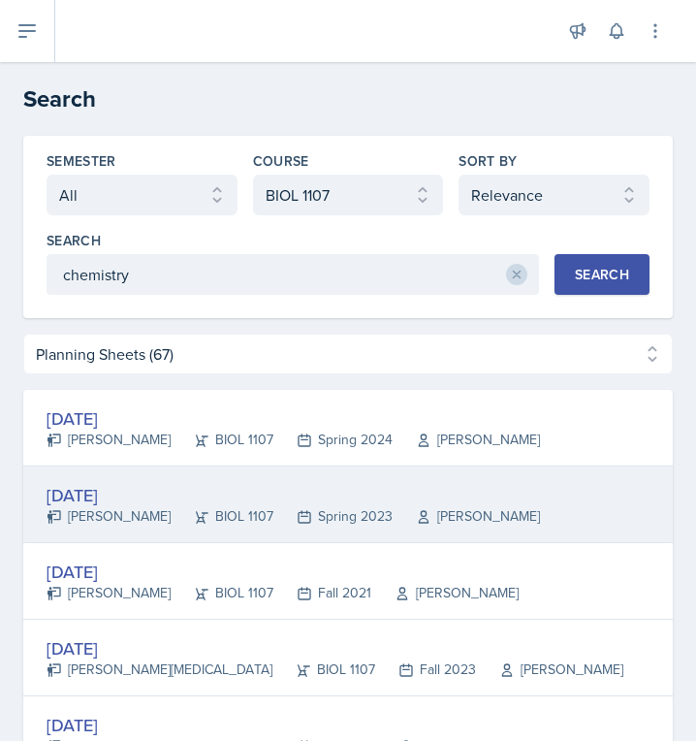
click at [79, 488] on div "[DATE]" at bounding box center [294, 495] width 494 height 26
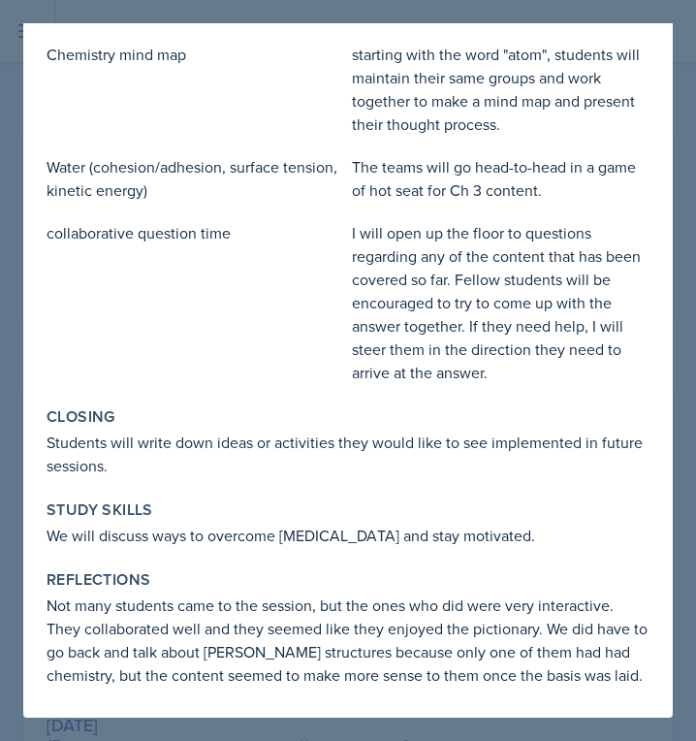
scroll to position [0, 0]
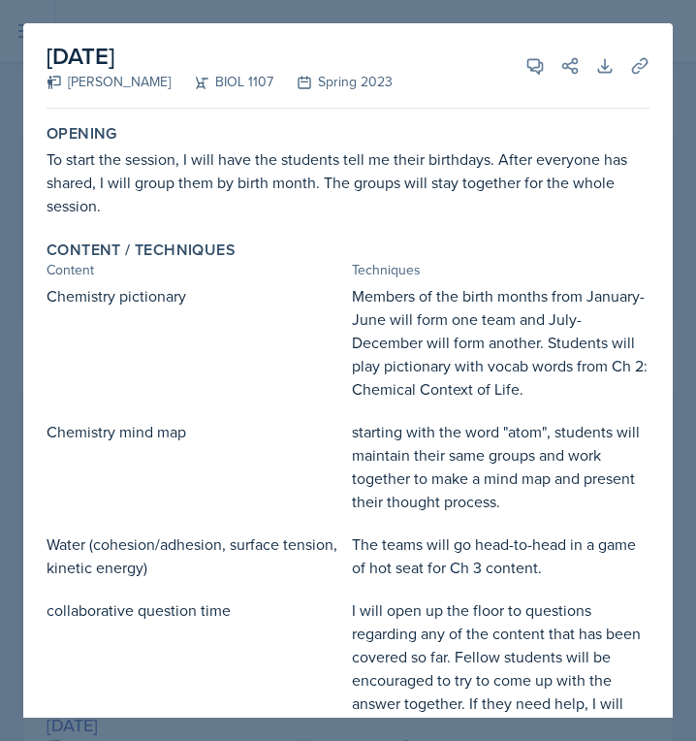
click at [684, 30] on div at bounding box center [348, 370] width 696 height 741
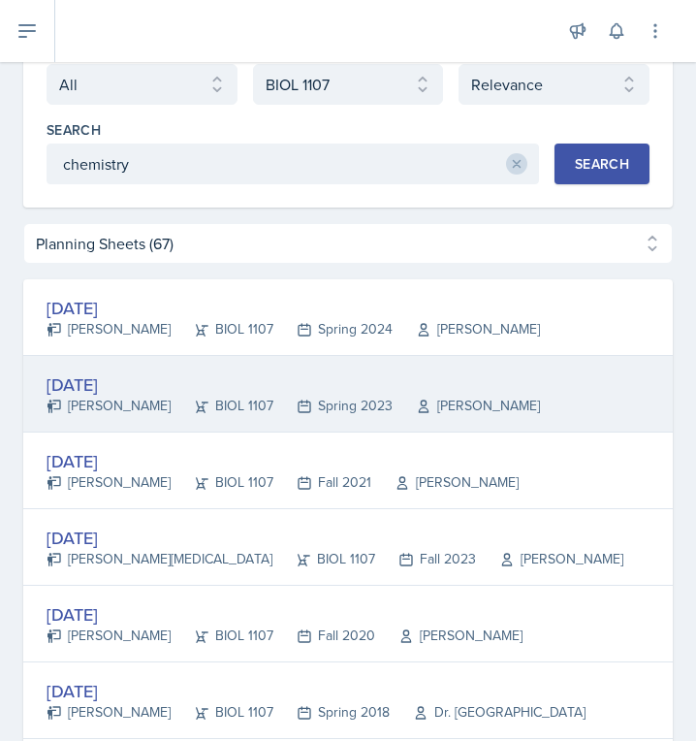
scroll to position [141, 0]
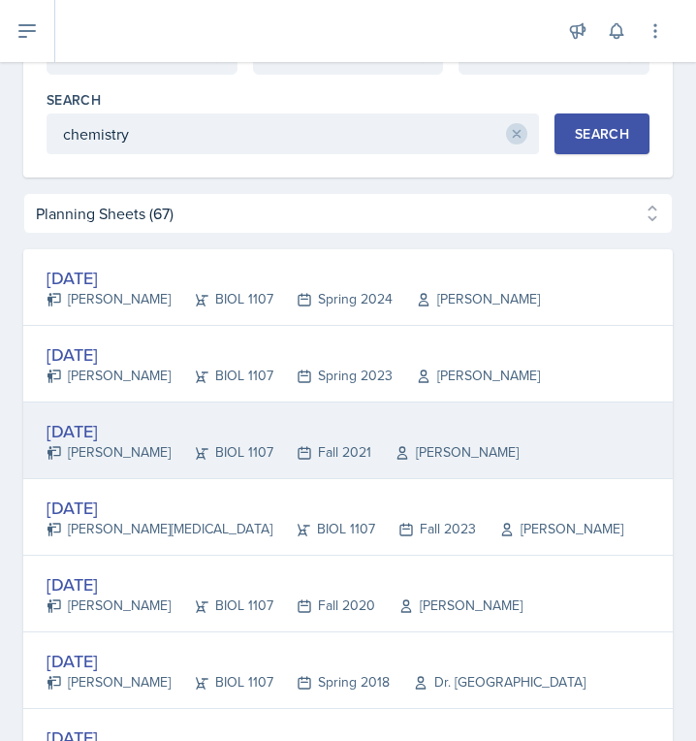
click at [199, 445] on div "BIOL 1107" at bounding box center [222, 452] width 103 height 20
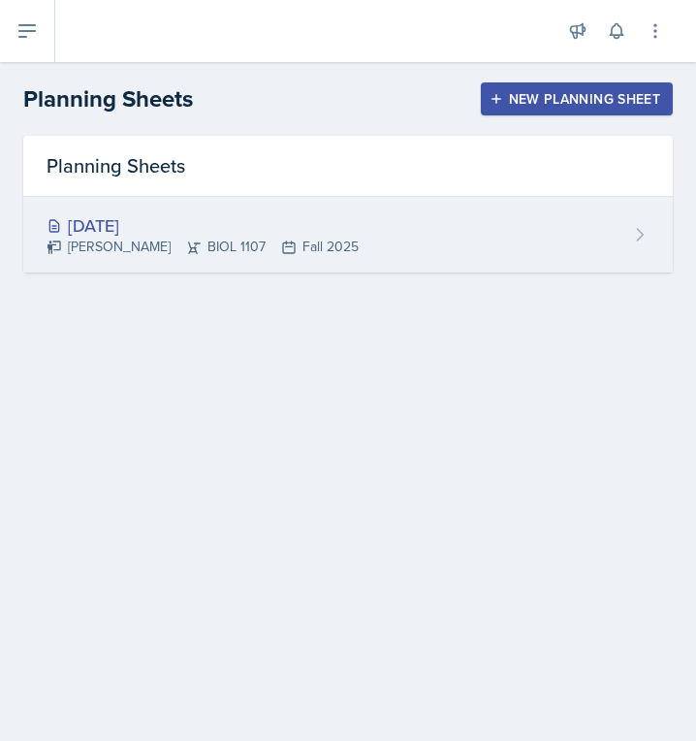
drag, startPoint x: 199, startPoint y: 445, endPoint x: 153, endPoint y: 239, distance: 210.5
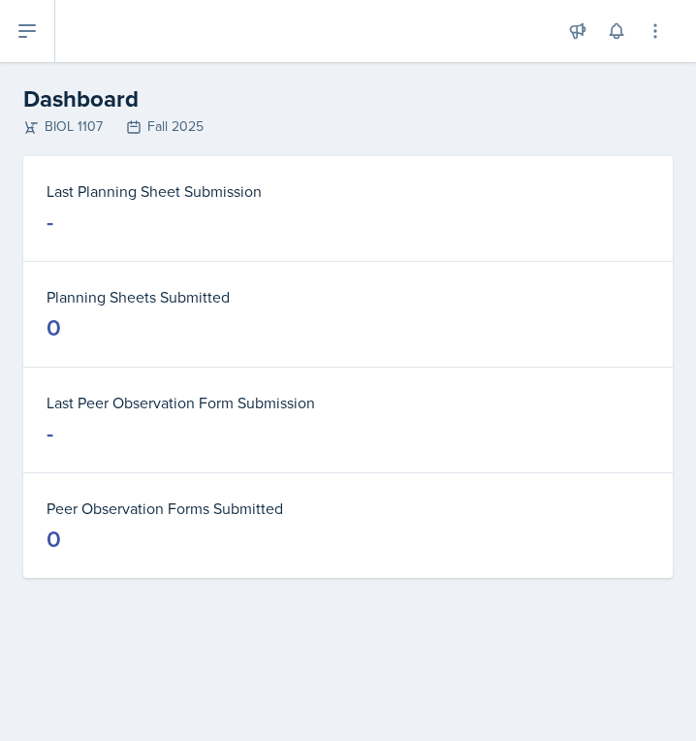
click at [20, 0] on html "SI Documents Leader Dashboard Calendar Profile Documents Planning Sheets Observ…" at bounding box center [348, 370] width 696 height 741
click at [31, 28] on icon at bounding box center [27, 30] width 23 height 23
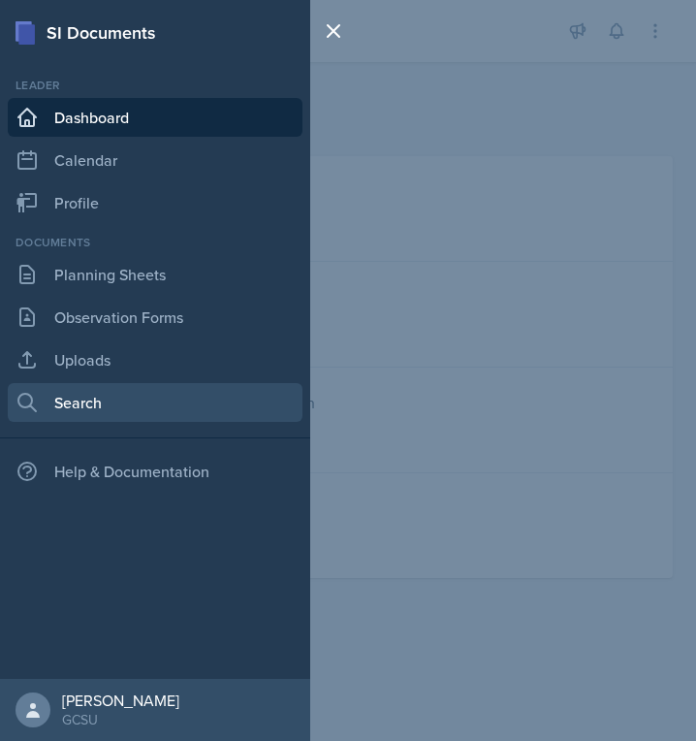
click at [81, 412] on link "Search" at bounding box center [155, 402] width 295 height 39
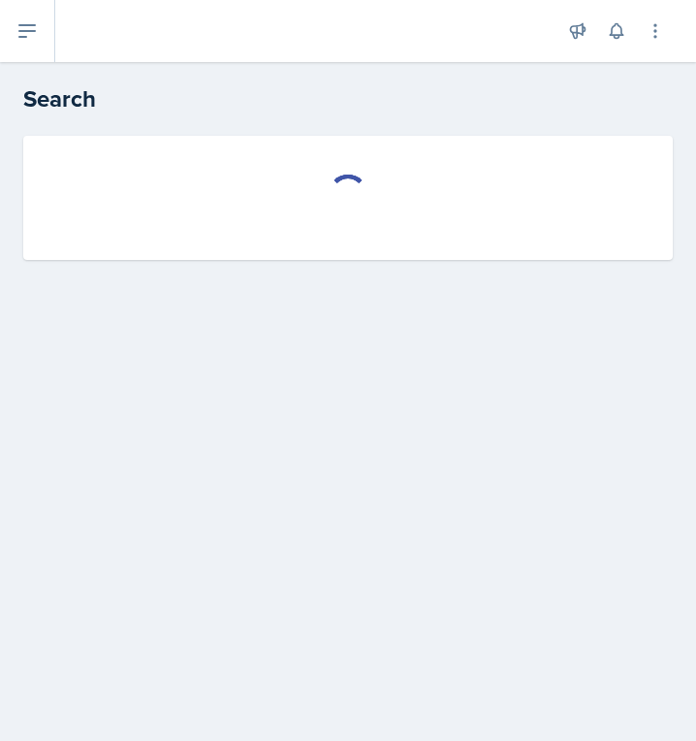
select select "all"
select select "1"
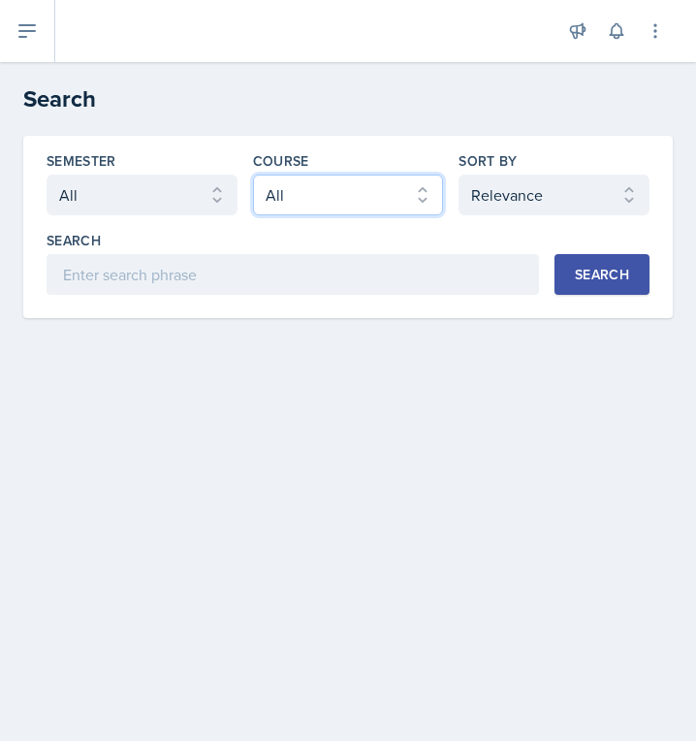
click at [318, 197] on select "Select course All ACCT 3101 ACCT 3102 ASTR 1000 BIOL 1100 BIOL 1107 BIOL 1108 B…" at bounding box center [348, 195] width 191 height 41
select select "5087bc2f-c003-43ce-bfd6-7b340fa33f4d"
click at [253, 175] on select "Select course All ACCT 3101 ACCT 3102 ASTR 1000 BIOL 1100 BIOL 1107 BIOL 1108 B…" at bounding box center [348, 195] width 191 height 41
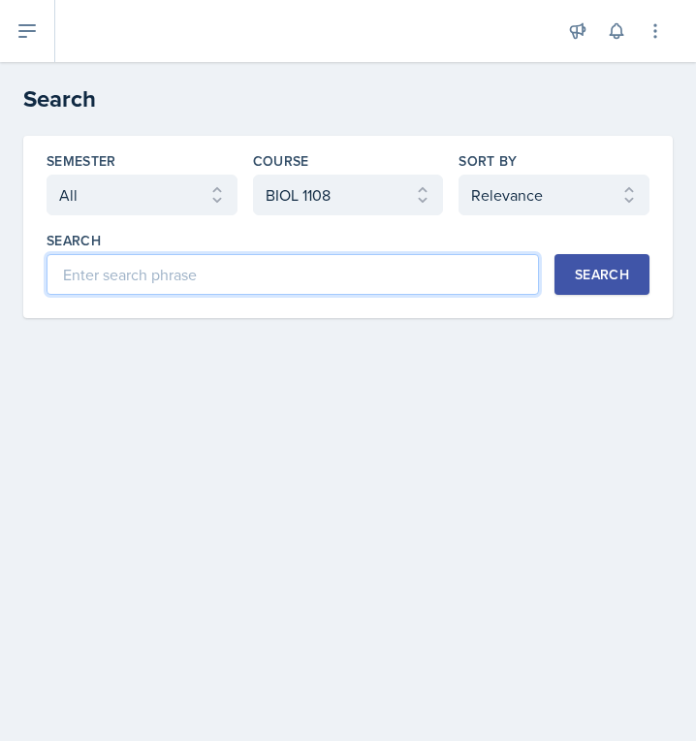
click at [196, 277] on input at bounding box center [293, 274] width 493 height 41
type input "chemistry"
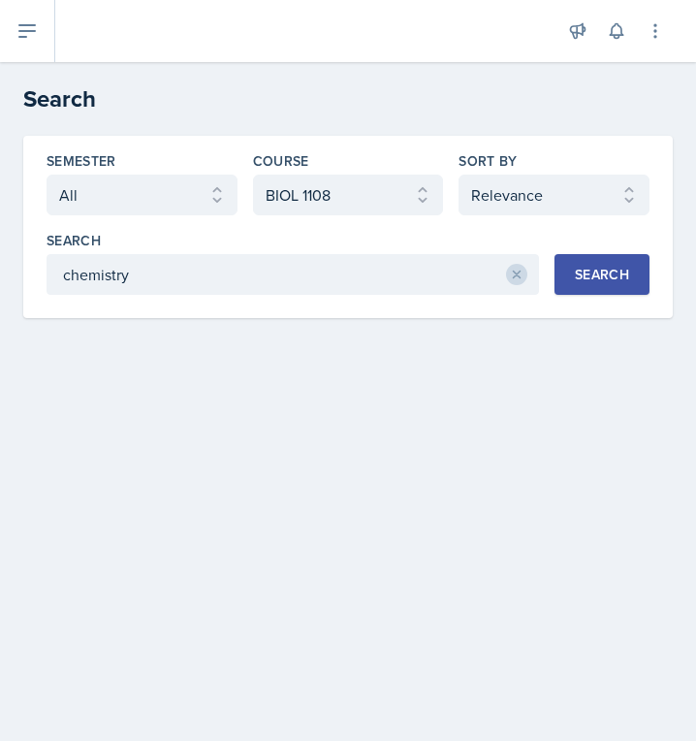
click at [583, 276] on div "Search" at bounding box center [602, 275] width 54 height 16
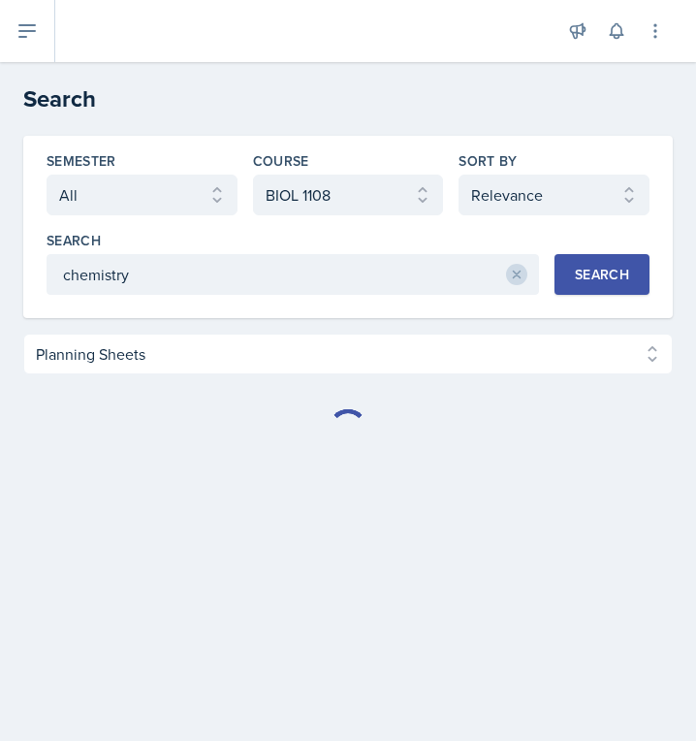
select select "Planning Sheets (0)"
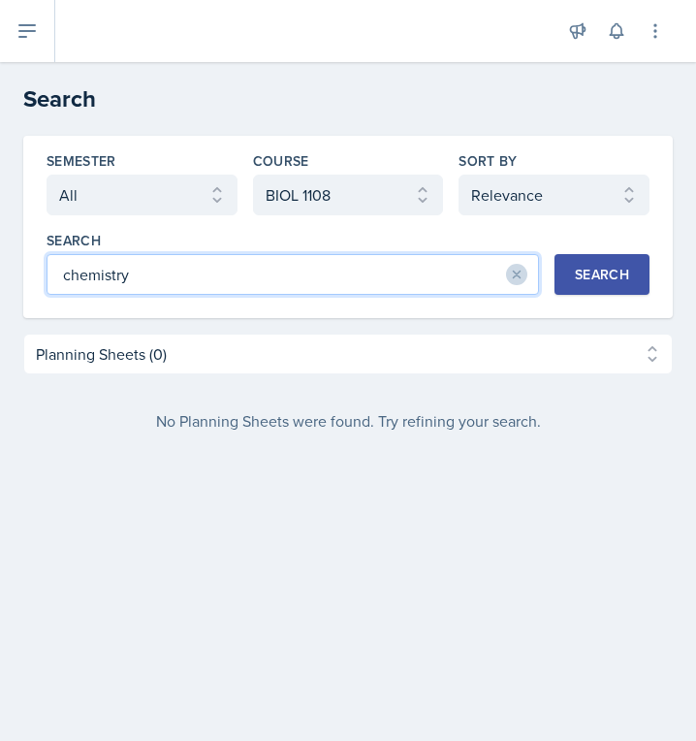
click at [169, 271] on input "chemistry" at bounding box center [293, 274] width 493 height 41
type input "chem"
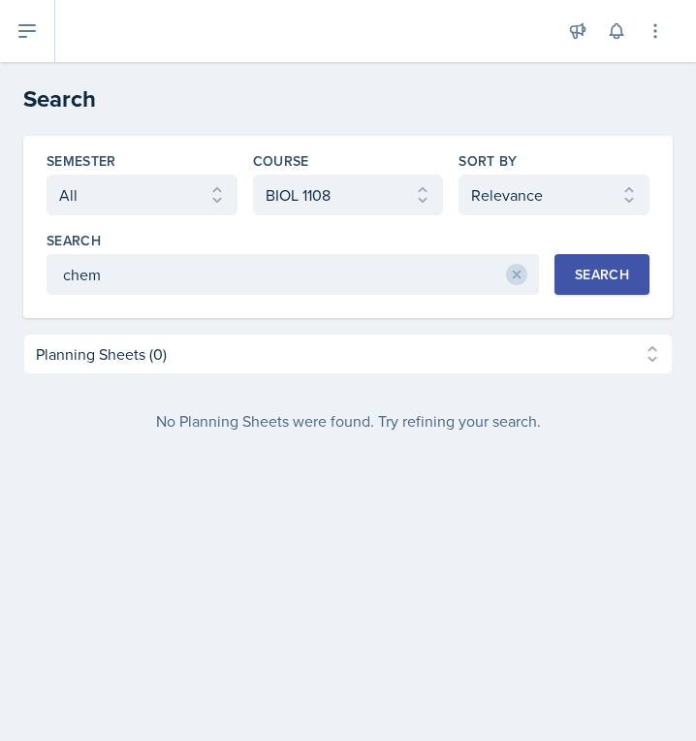
click at [602, 278] on div "Search" at bounding box center [602, 275] width 54 height 16
select select "Planning Sheets (50)"
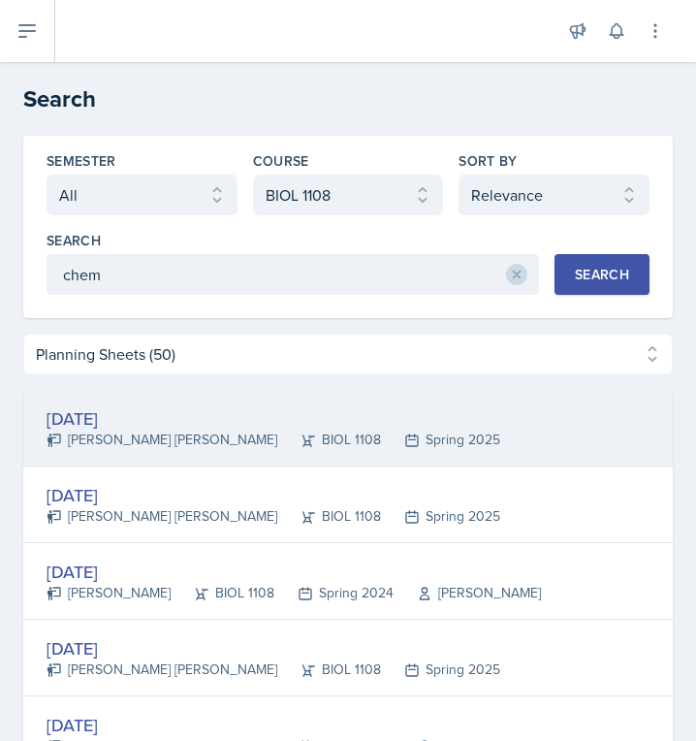
click at [119, 430] on div "[PERSON_NAME] [PERSON_NAME]" at bounding box center [162, 440] width 231 height 20
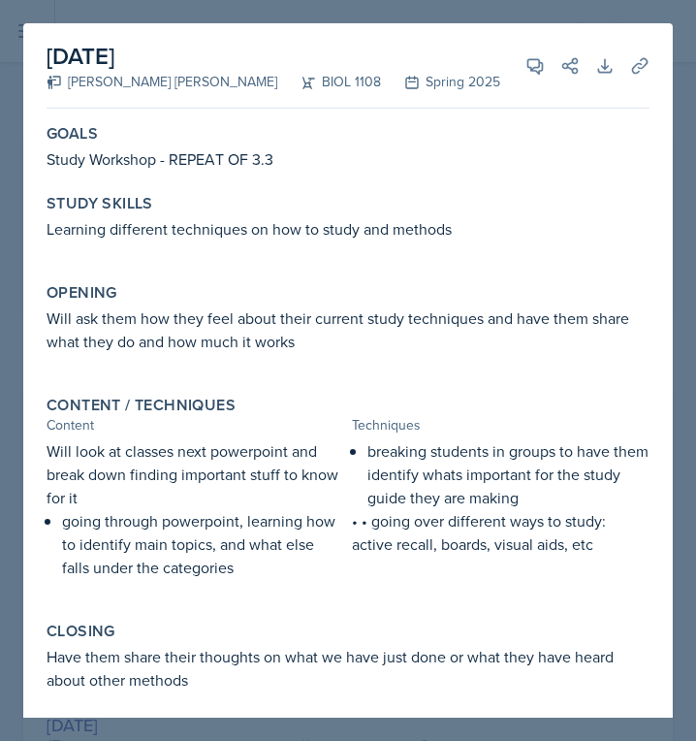
click at [468, 7] on div at bounding box center [348, 370] width 696 height 741
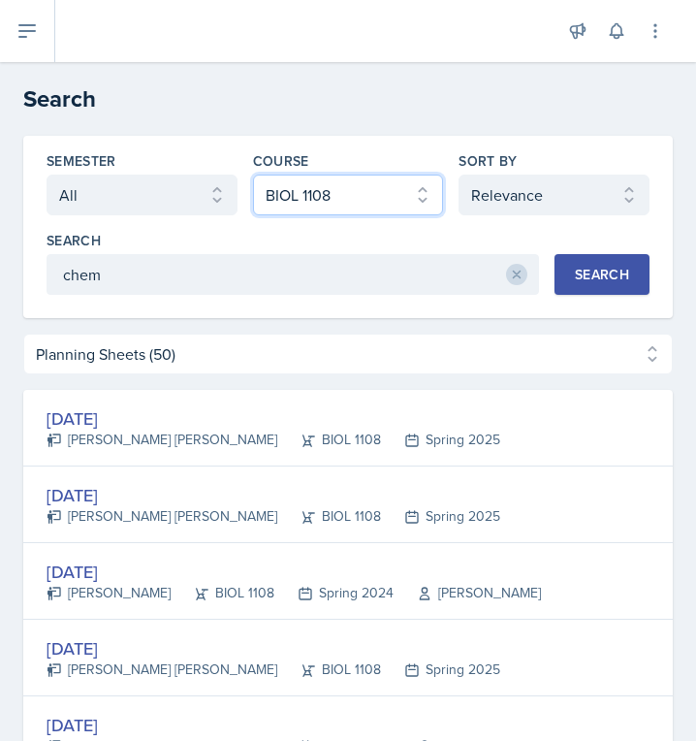
click at [371, 201] on select "Select course All ACCT 3101 ACCT 3102 ASTR 1000 BIOL 1100 BIOL 1107 BIOL 1108 B…" at bounding box center [348, 195] width 191 height 41
select select "6d02d006-d2ce-4ab3-bc11-53b48f3c94ca"
click at [253, 175] on select "Select course All ACCT 3101 ACCT 3102 ASTR 1000 BIOL 1100 BIOL 1107 BIOL 1108 B…" at bounding box center [348, 195] width 191 height 41
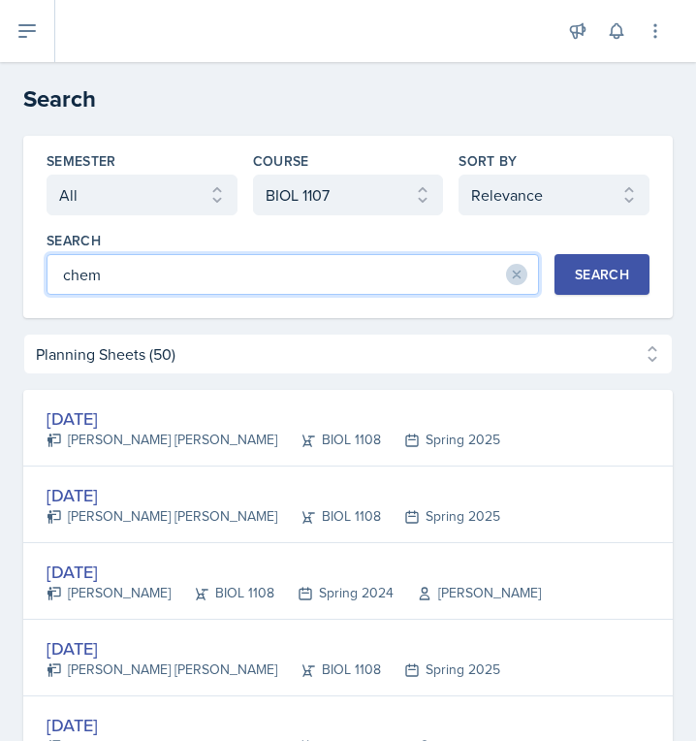
click at [198, 275] on input "chem" at bounding box center [293, 274] width 493 height 41
type input "chemistry"
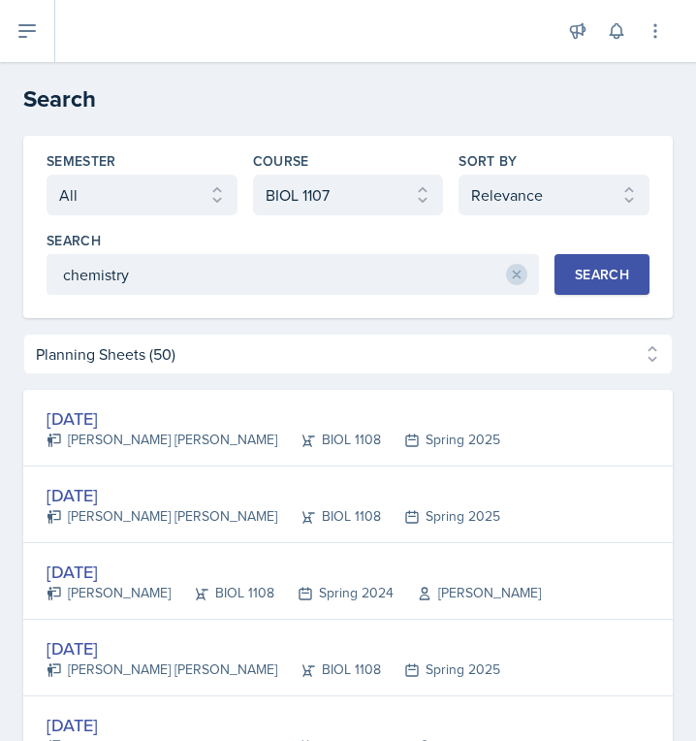
click at [590, 270] on div "Search" at bounding box center [602, 275] width 54 height 16
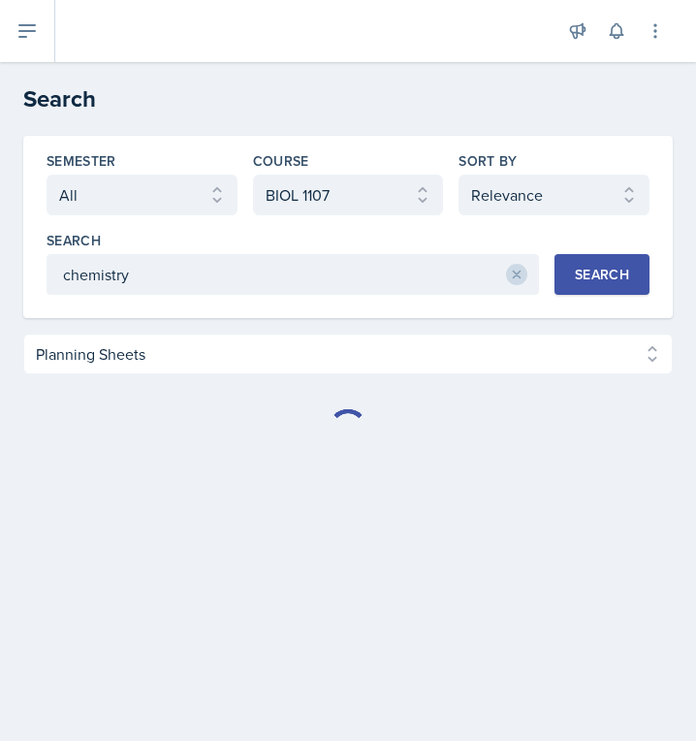
select select "Planning Sheets (67)"
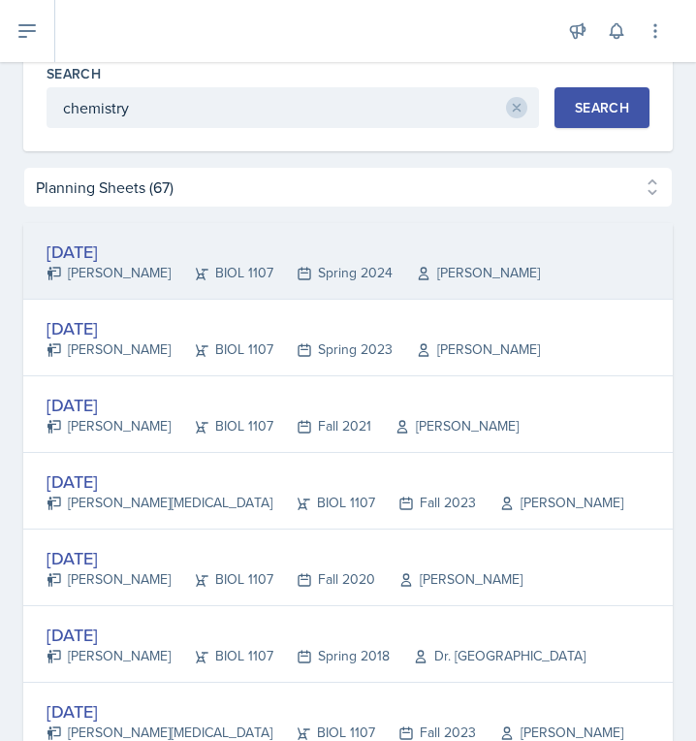
scroll to position [168, 0]
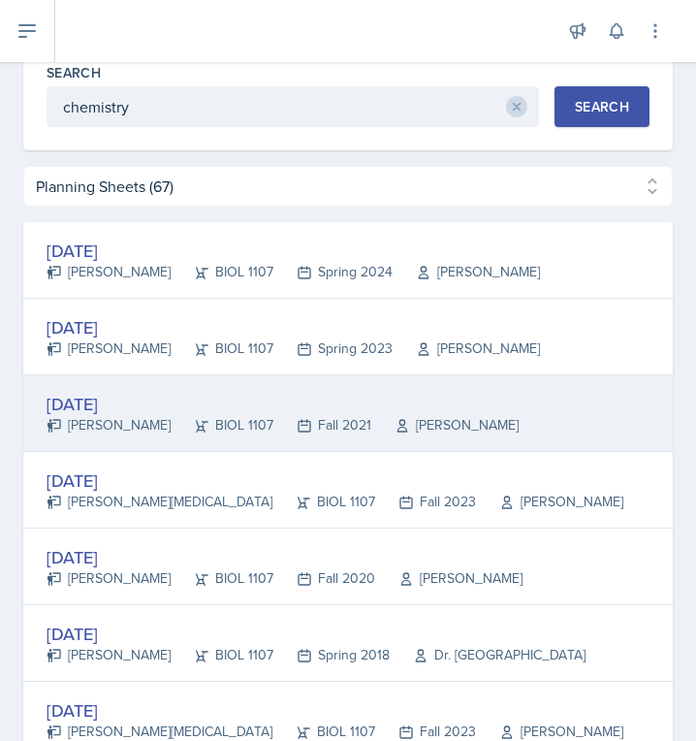
click at [85, 420] on div "[PERSON_NAME]" at bounding box center [109, 425] width 124 height 20
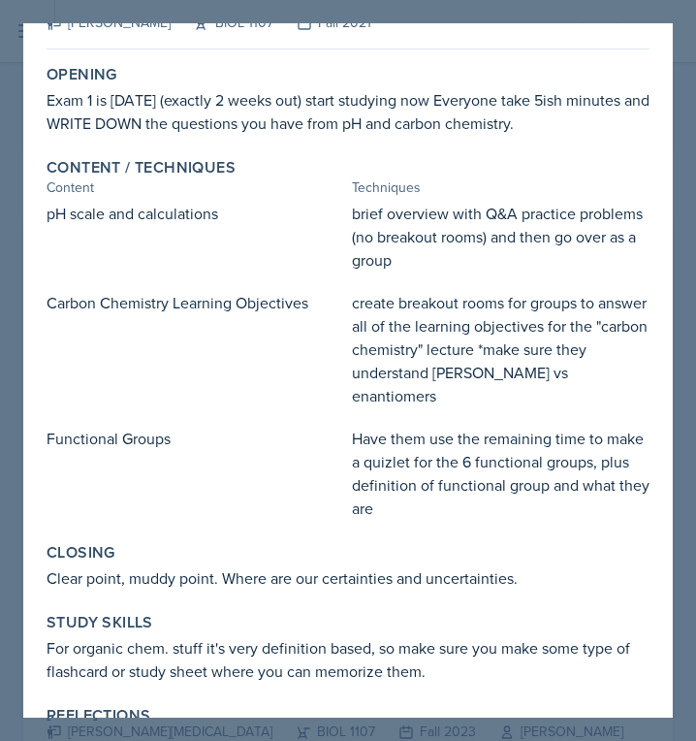
scroll to position [60, 0]
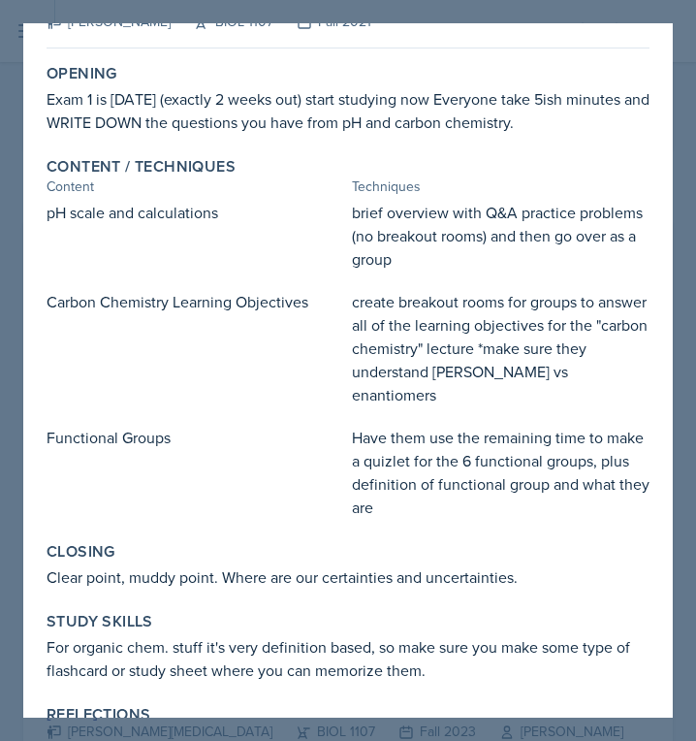
click at [498, 16] on div at bounding box center [348, 370] width 696 height 741
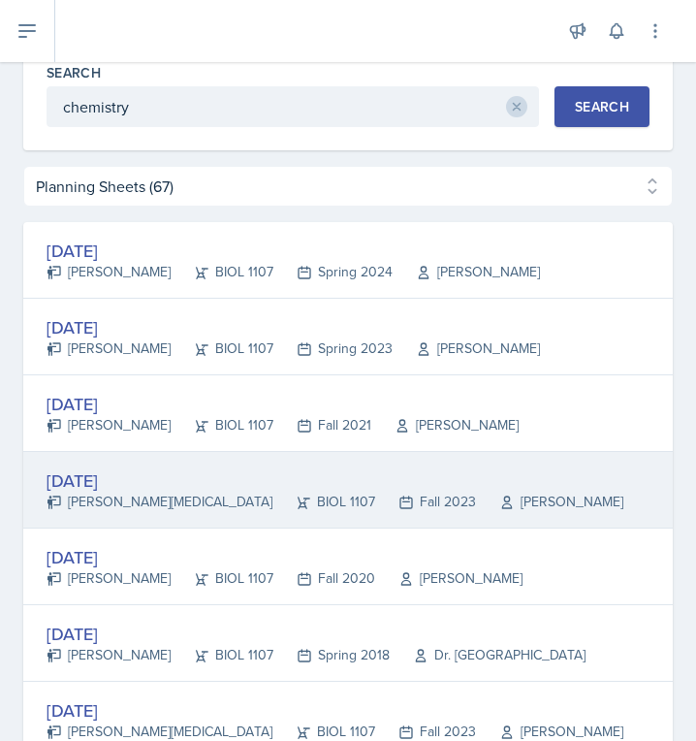
click at [127, 479] on div "[DATE]" at bounding box center [335, 480] width 577 height 26
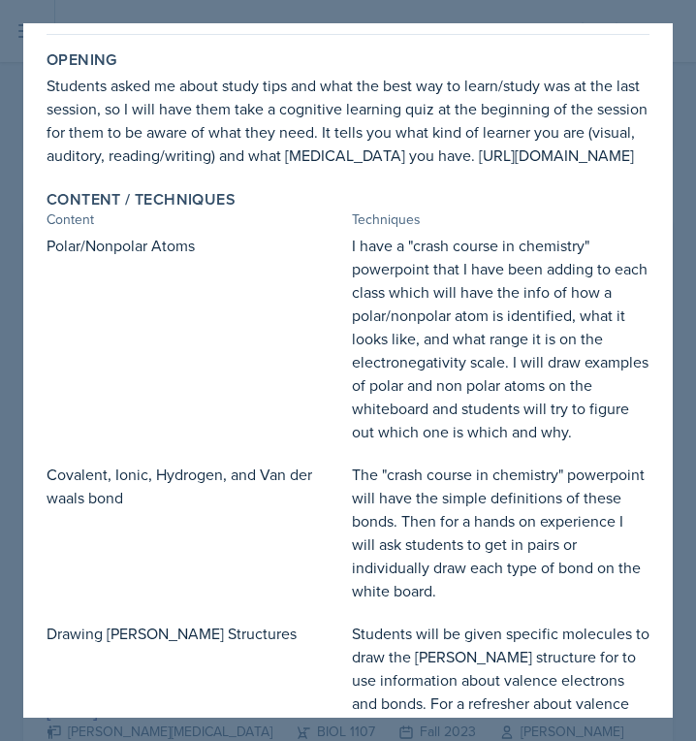
scroll to position [0, 0]
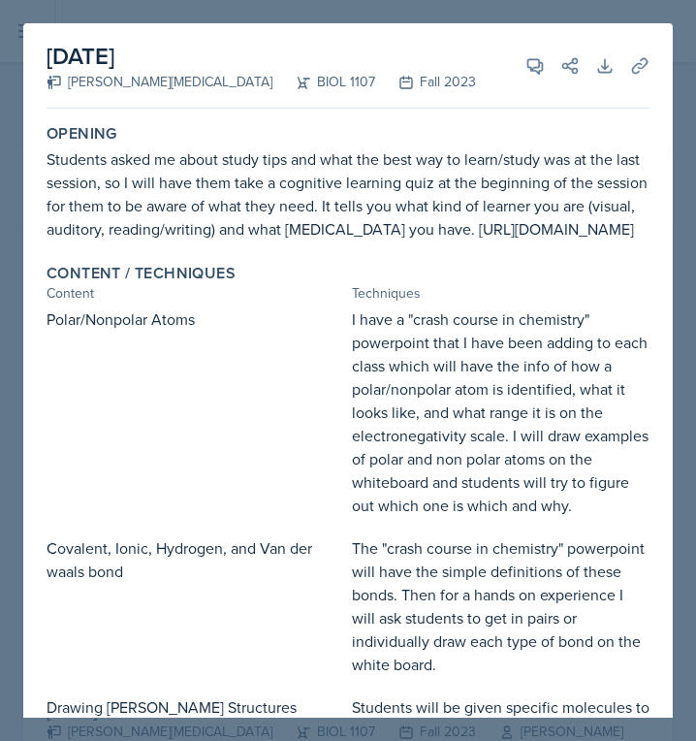
click at [186, 7] on div at bounding box center [348, 370] width 696 height 741
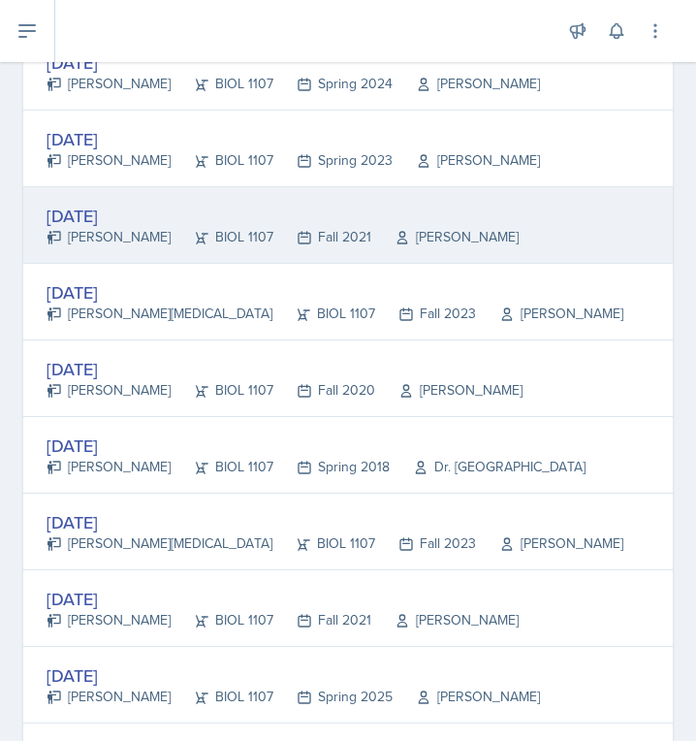
scroll to position [361, 0]
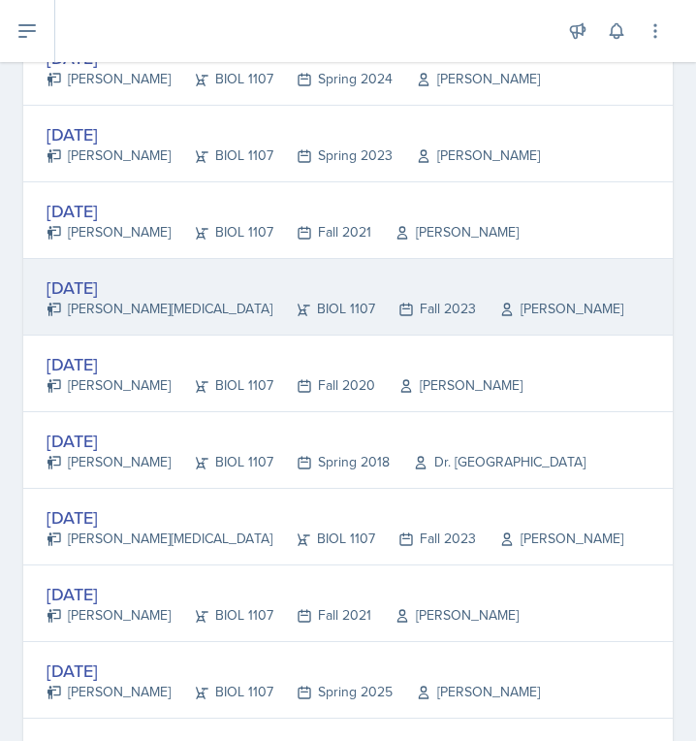
click at [120, 284] on div "[DATE]" at bounding box center [335, 287] width 577 height 26
